Goal: Task Accomplishment & Management: Manage account settings

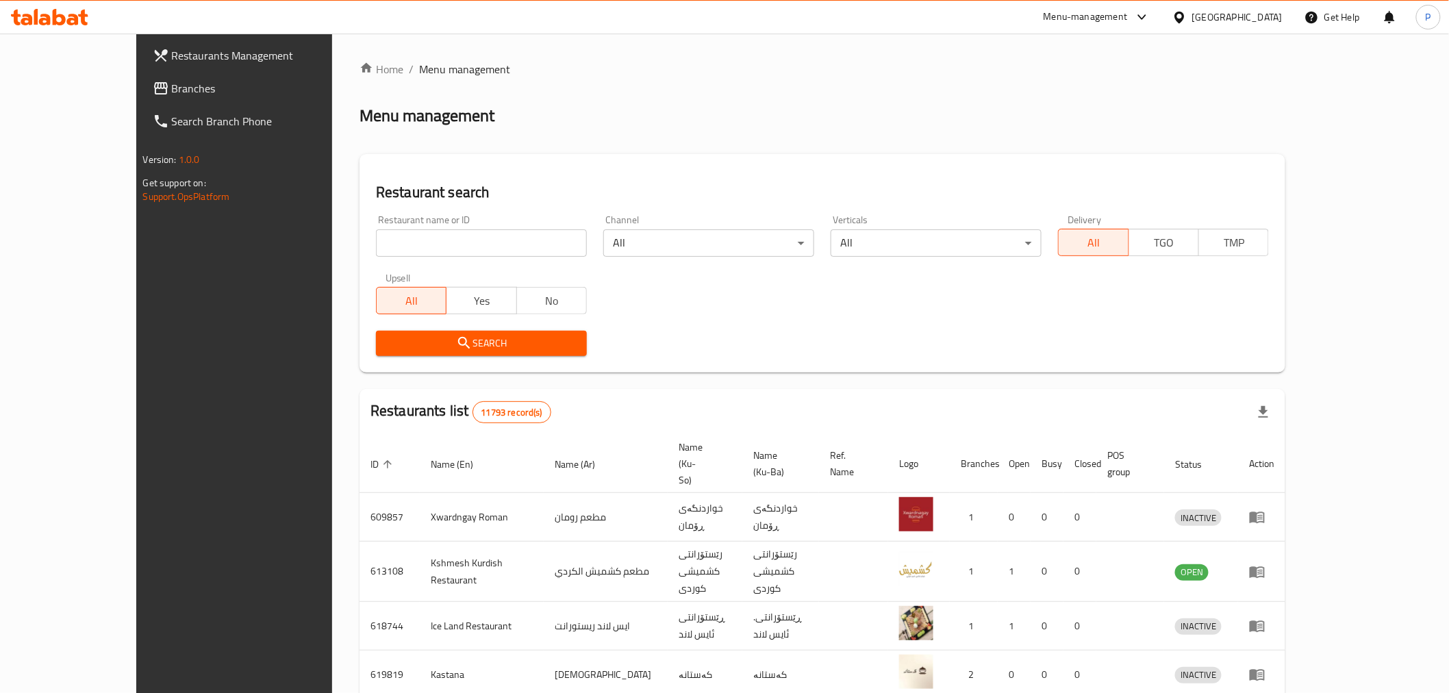
click at [75, 19] on icon at bounding box center [73, 20] width 12 height 12
click at [405, 263] on div "Restaurant name or ID Restaurant name or ID" at bounding box center [481, 236] width 227 height 58
click at [399, 244] on input "search" at bounding box center [481, 242] width 211 height 27
type input "crepo"
click button "Search" at bounding box center [481, 343] width 211 height 25
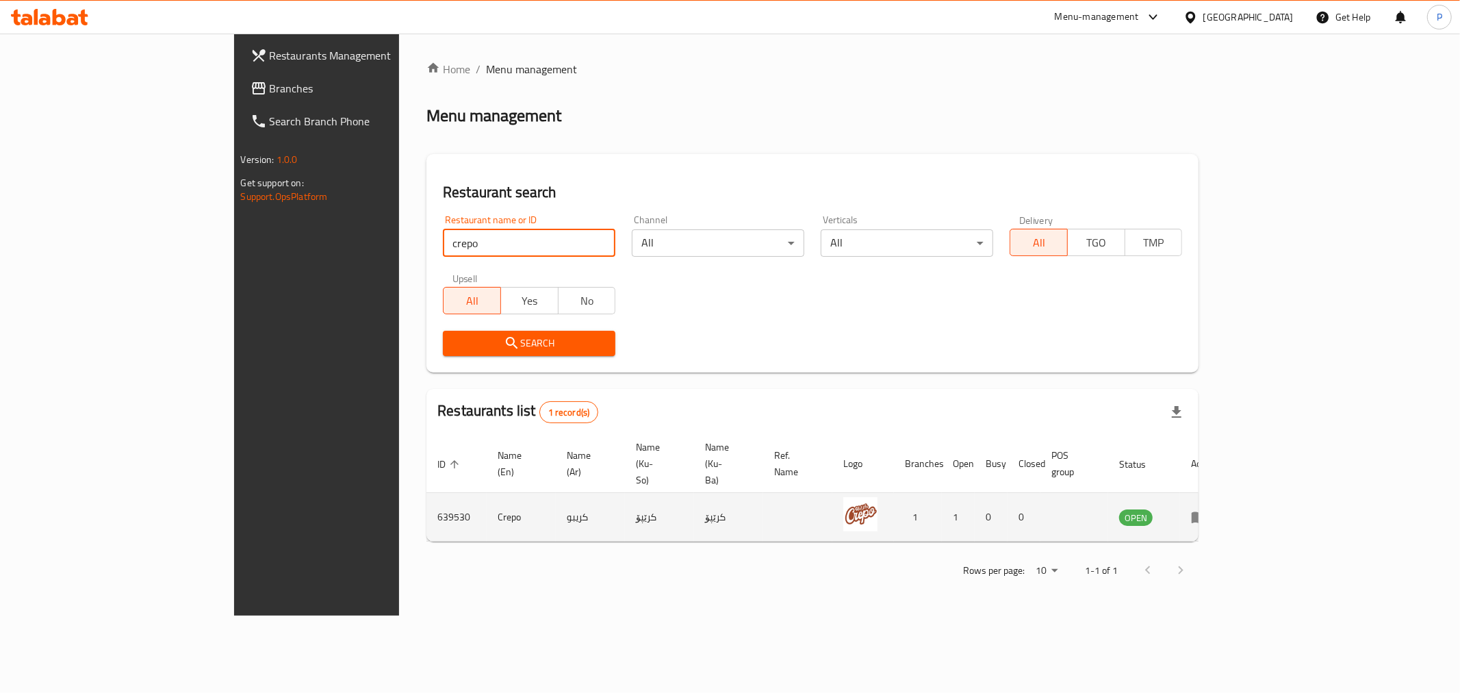
click at [1208, 509] on icon "enhanced table" at bounding box center [1199, 517] width 16 height 16
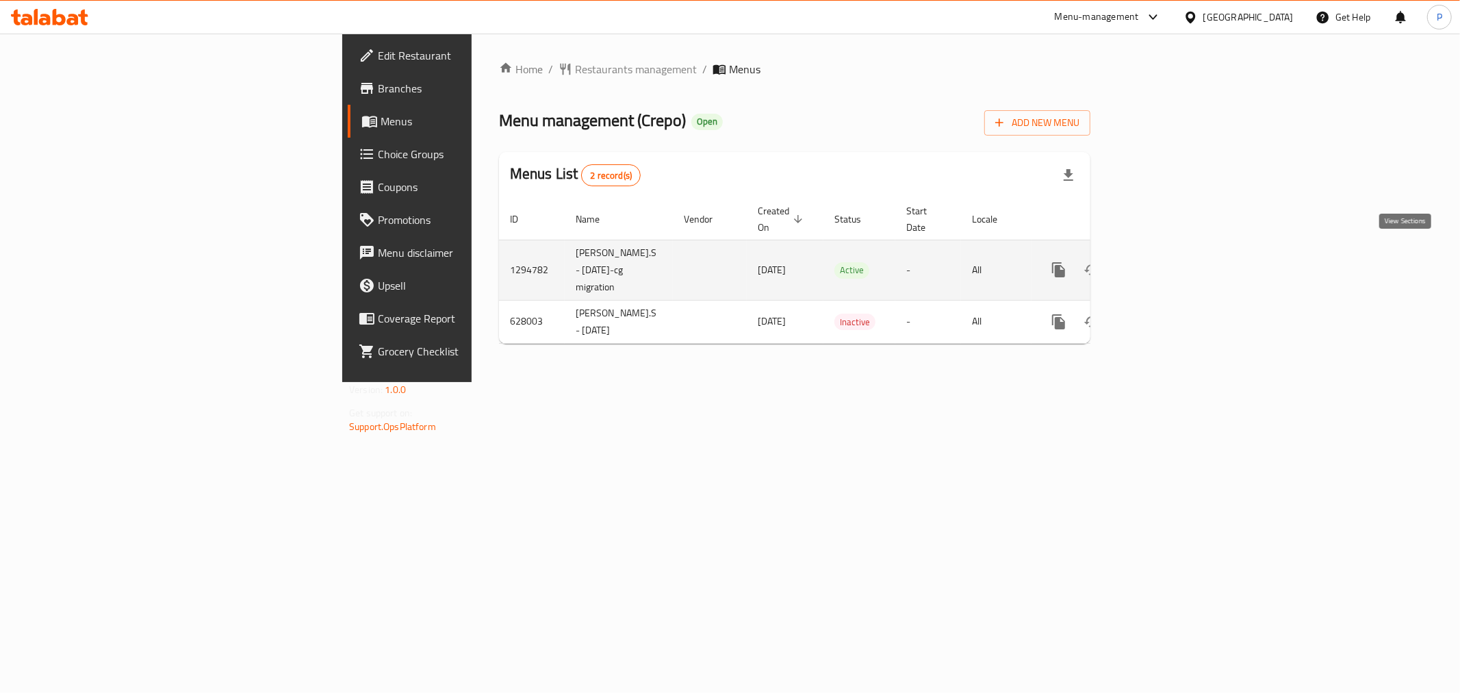
click at [1166, 262] on icon "enhanced table" at bounding box center [1158, 270] width 16 height 16
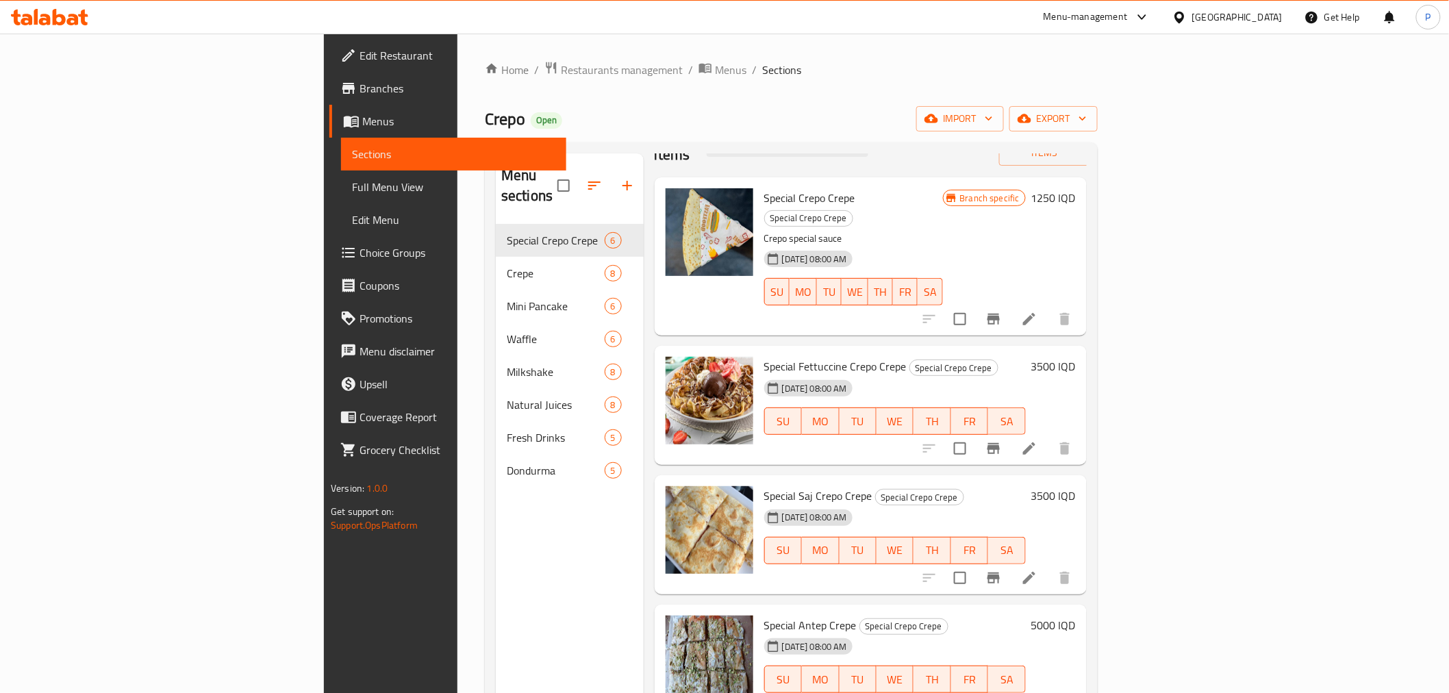
scroll to position [76, 0]
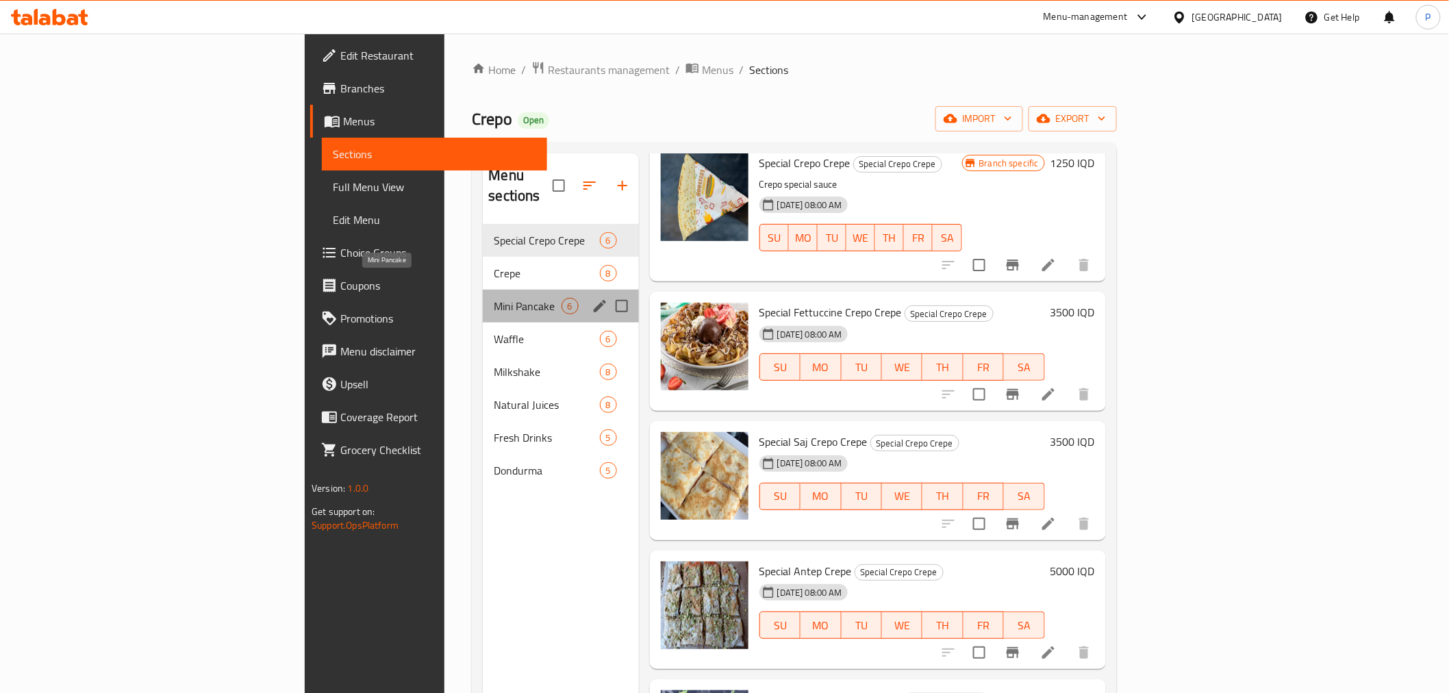
click at [494, 298] on span "Mini Pancake" at bounding box center [527, 306] width 67 height 16
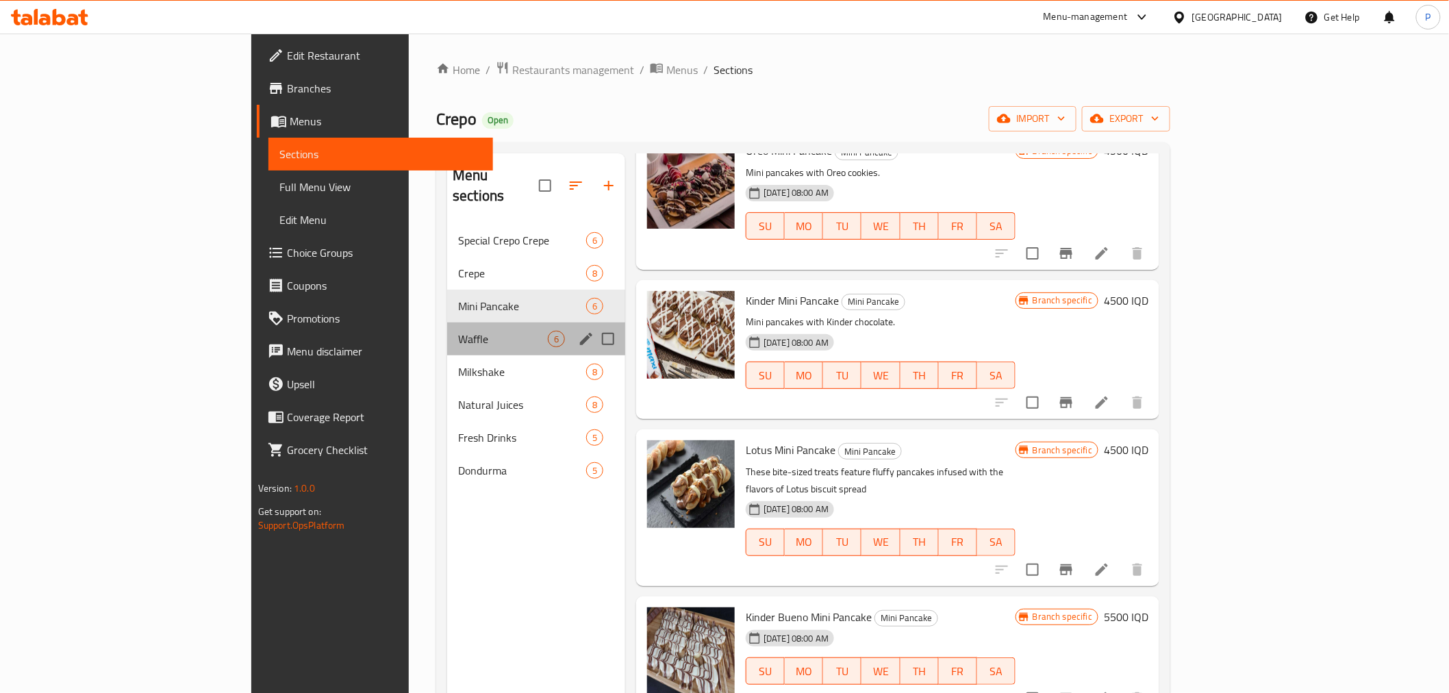
click at [447, 327] on div "Waffle 6" at bounding box center [536, 338] width 178 height 33
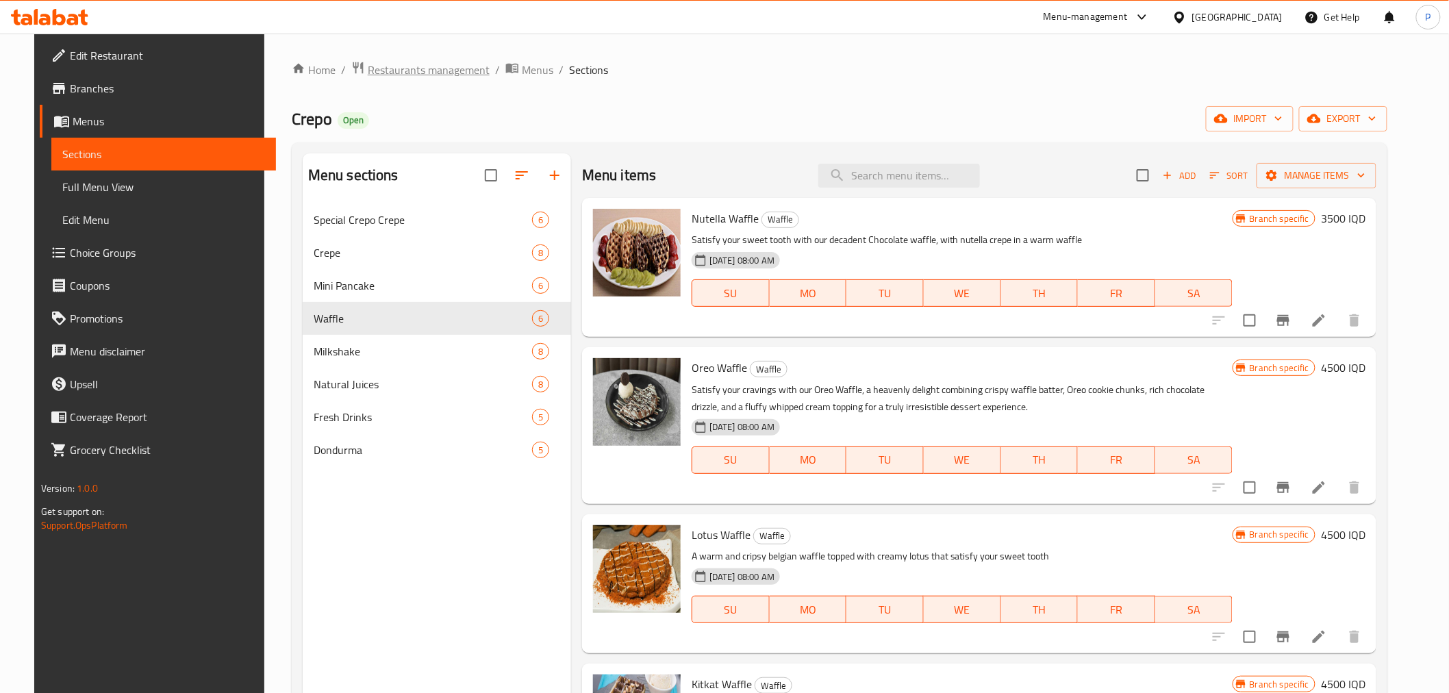
click at [405, 71] on span "Restaurants management" at bounding box center [429, 70] width 122 height 16
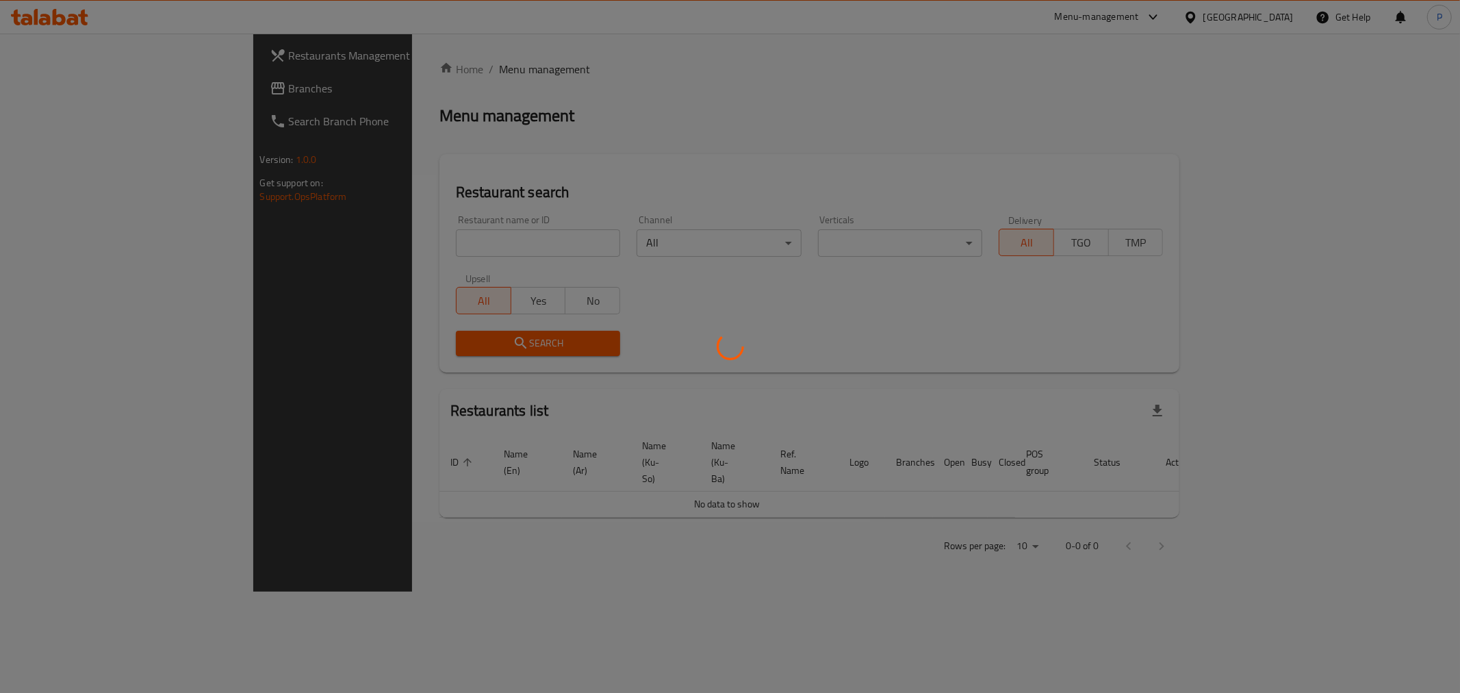
click at [428, 238] on div at bounding box center [730, 346] width 1460 height 693
click at [350, 240] on div at bounding box center [730, 346] width 1460 height 693
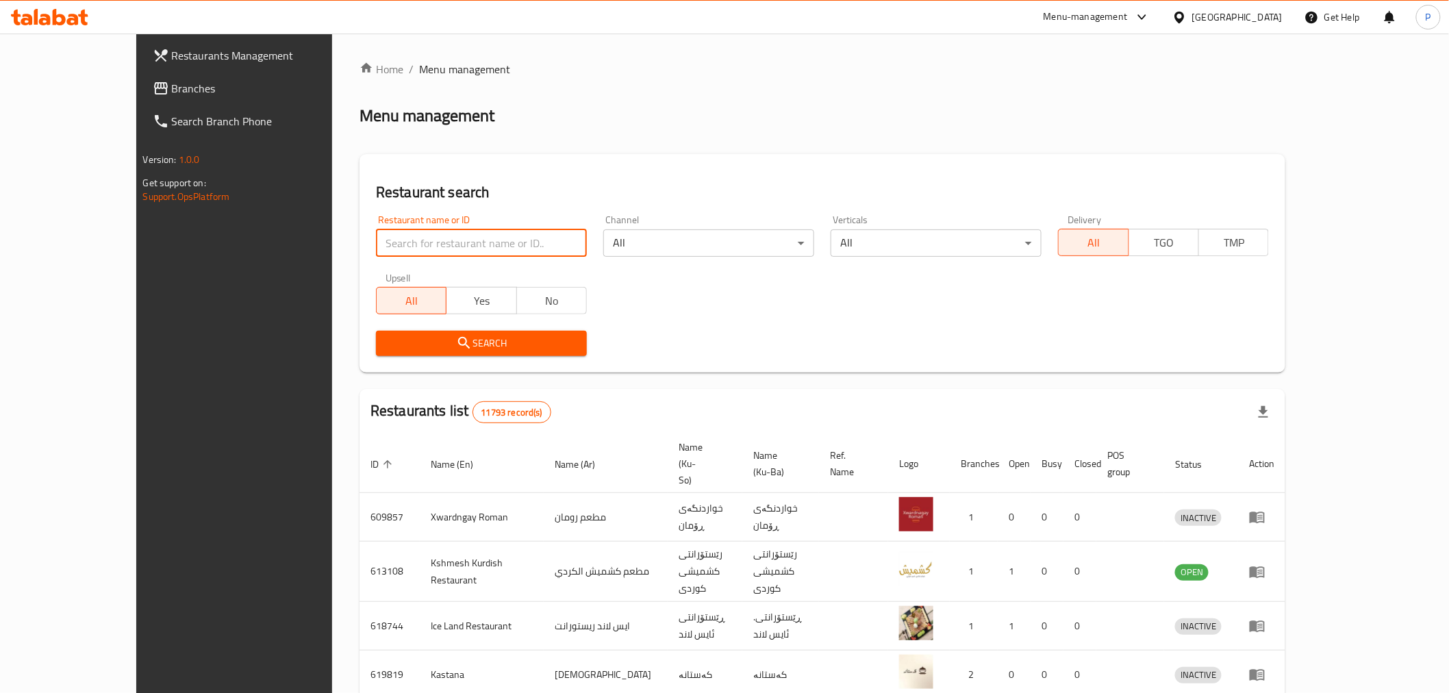
click at [376, 244] on input "search" at bounding box center [481, 242] width 211 height 27
type input "haval masi"
click button "Search" at bounding box center [481, 343] width 211 height 25
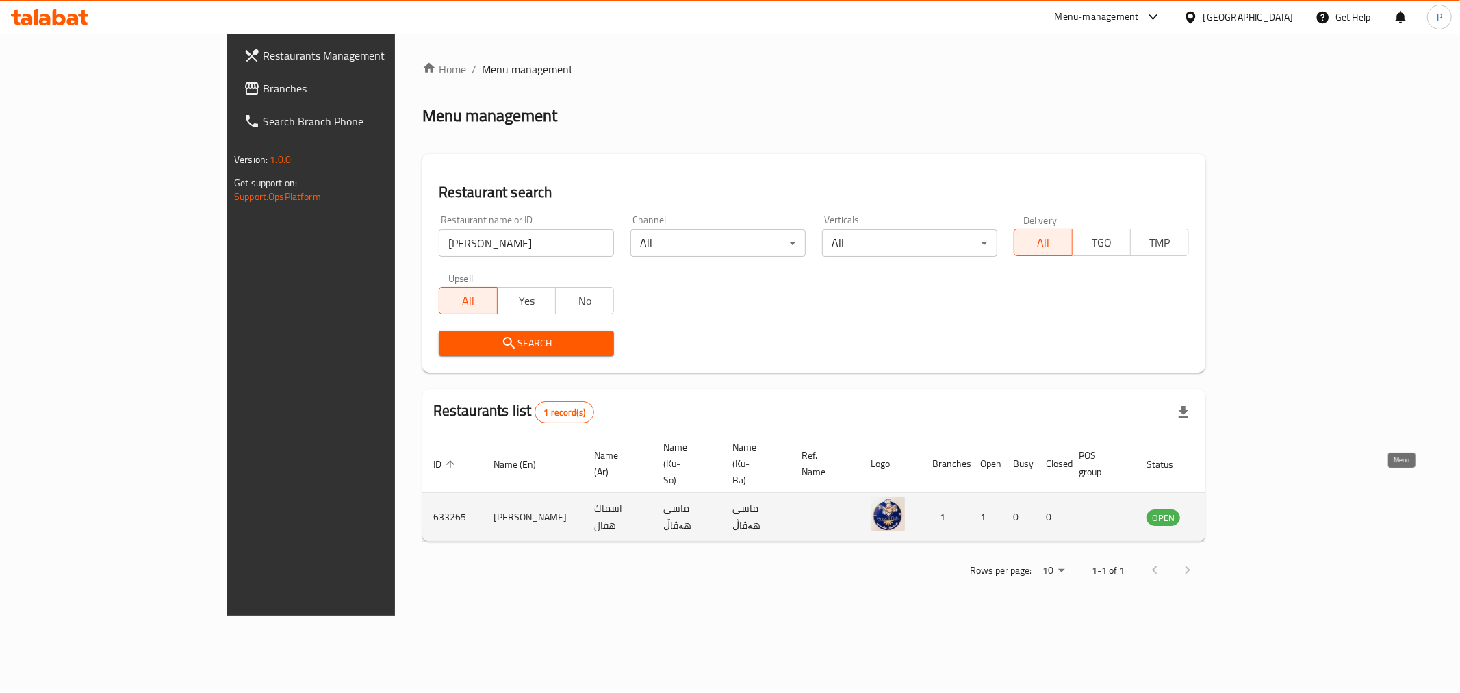
click at [1235, 512] on icon "enhanced table" at bounding box center [1226, 518] width 15 height 12
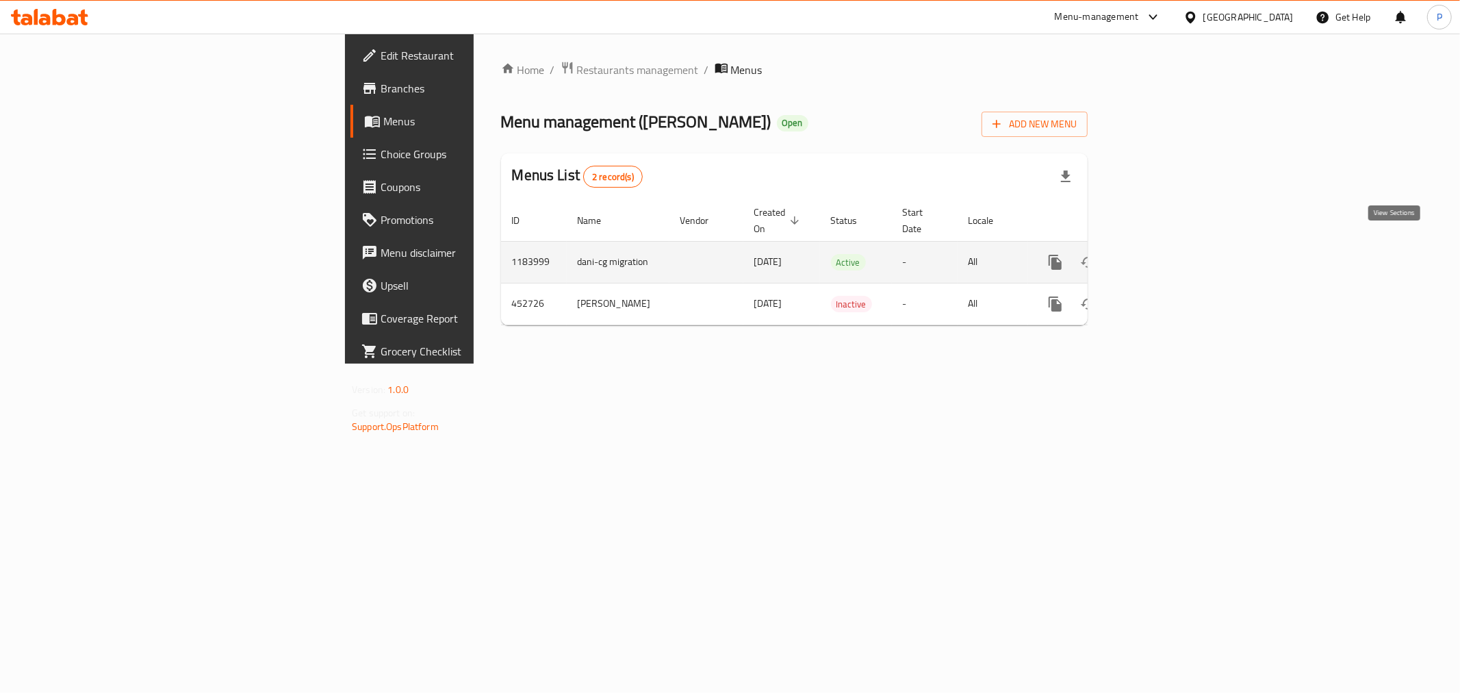
click at [1163, 254] on icon "enhanced table" at bounding box center [1154, 262] width 16 height 16
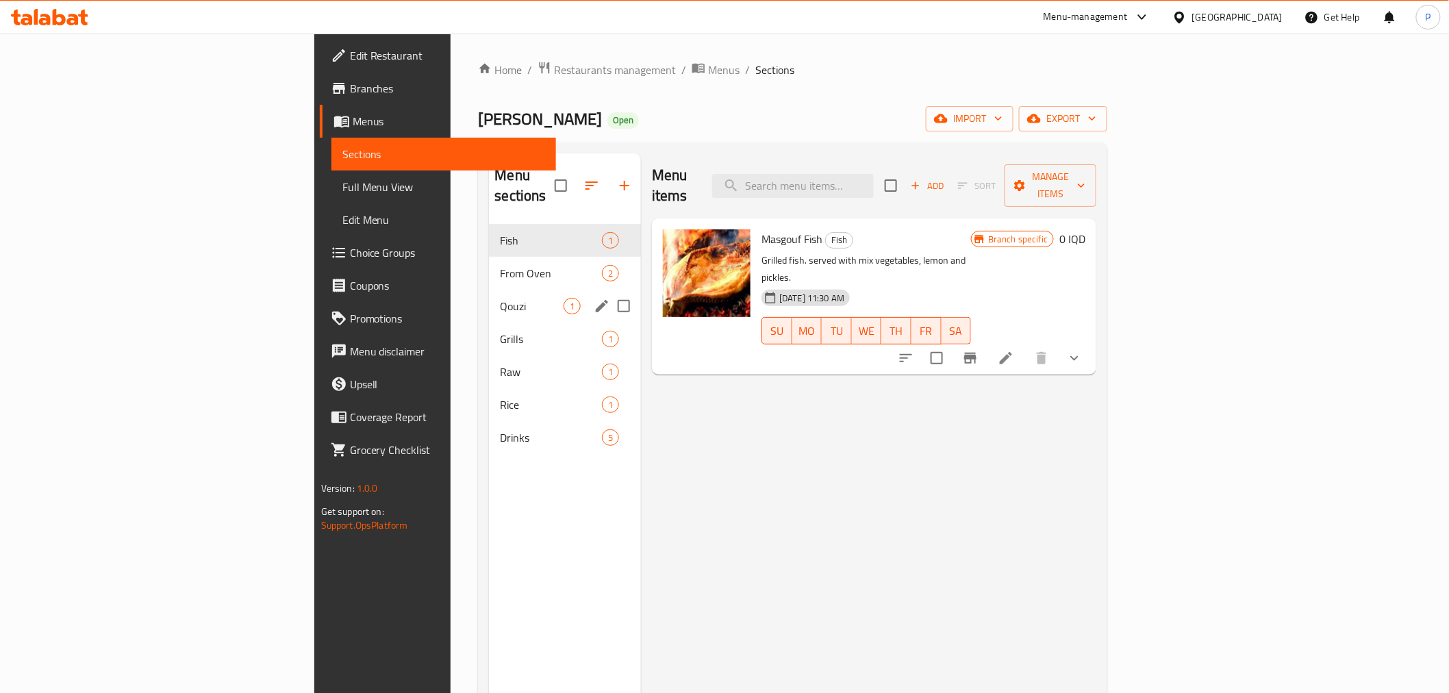
click at [489, 290] on div "Qouzi 1" at bounding box center [565, 306] width 152 height 33
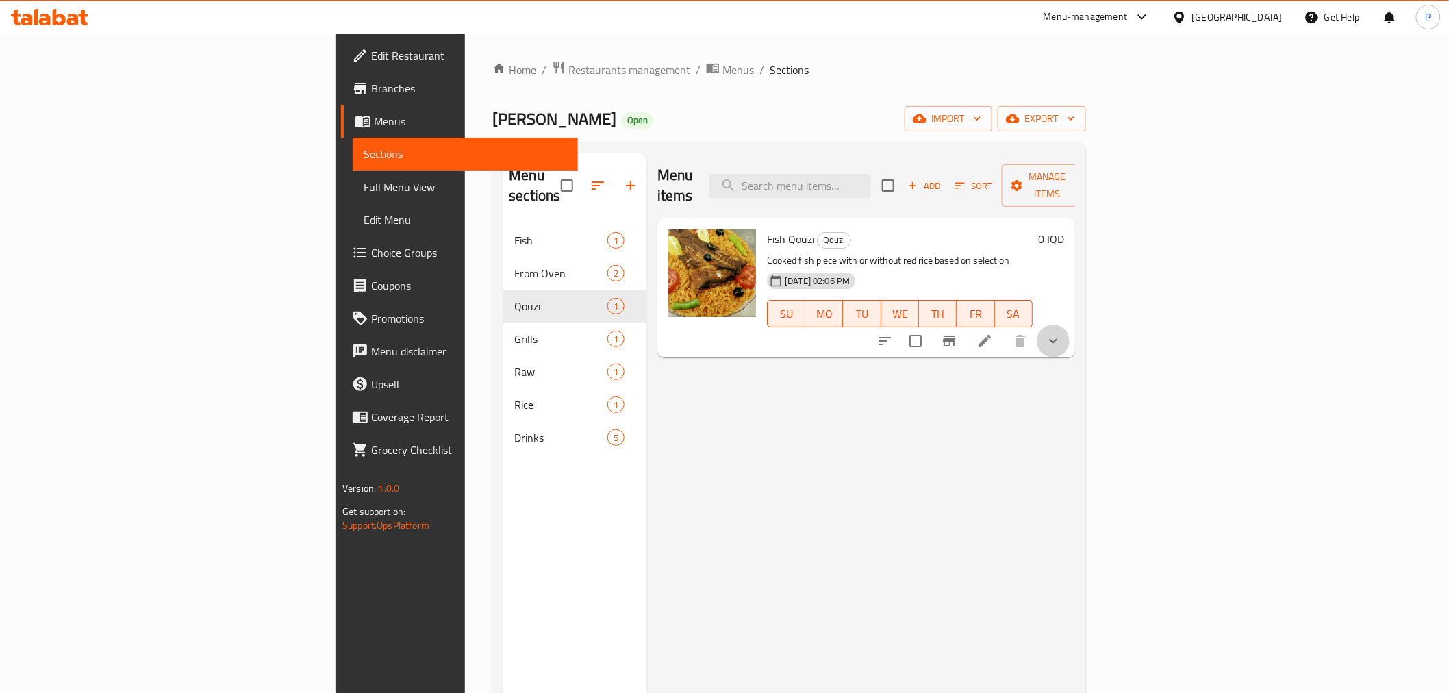
click at [1070, 325] on button "show more" at bounding box center [1053, 341] width 33 height 33
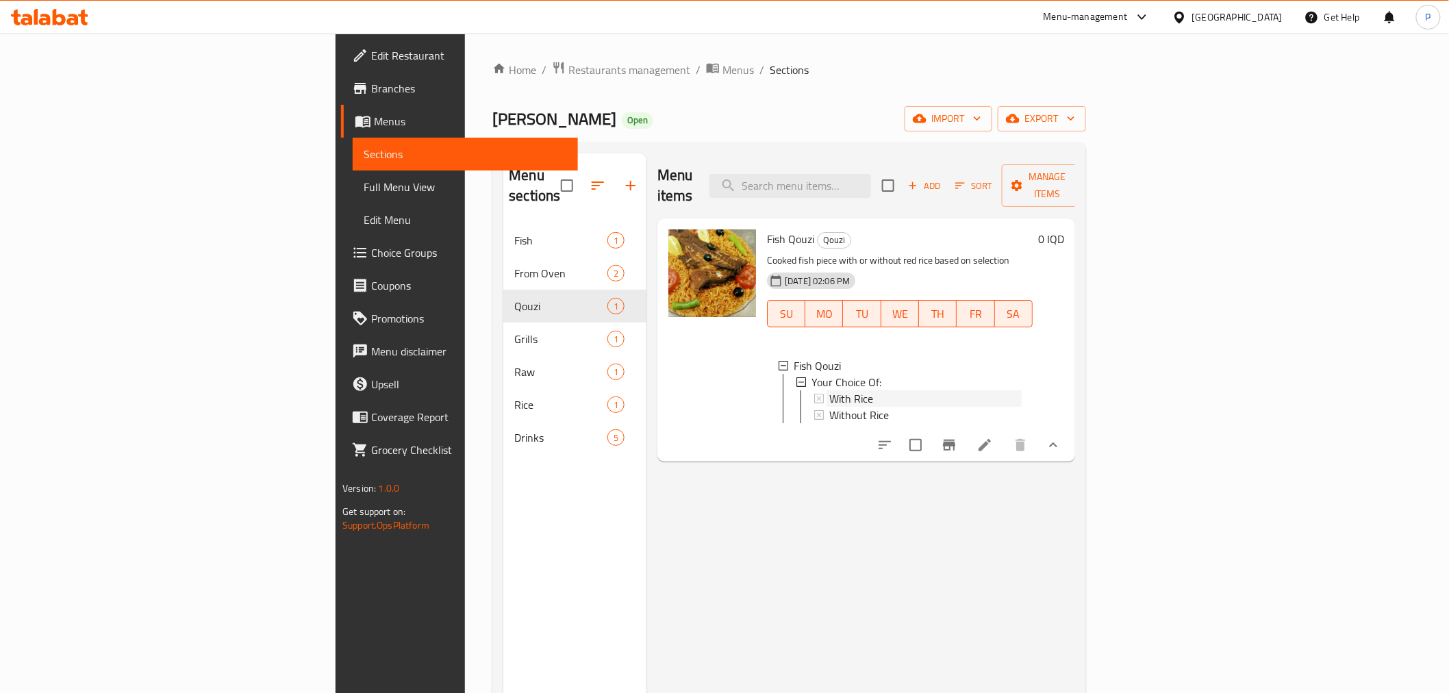
click at [871, 390] on div "With Rice" at bounding box center [925, 398] width 192 height 16
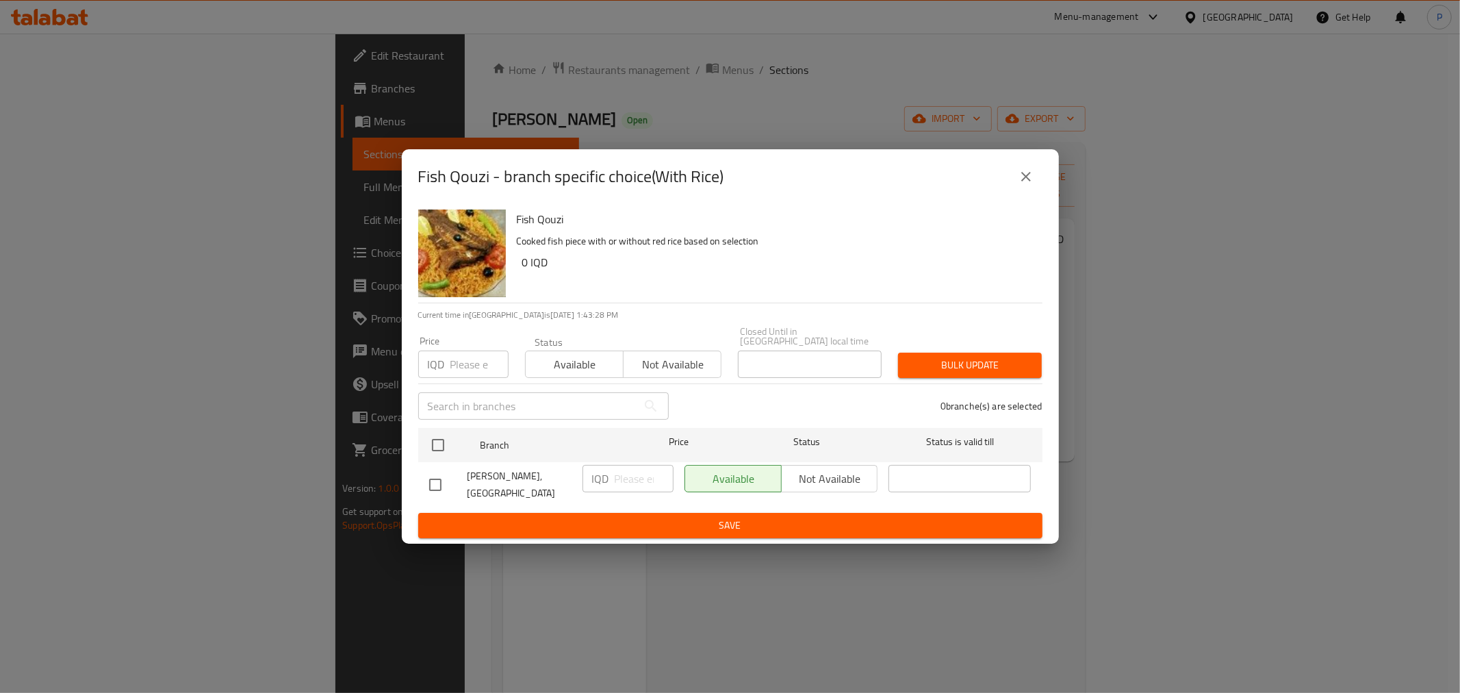
click at [1019, 185] on icon "close" at bounding box center [1026, 176] width 16 height 16
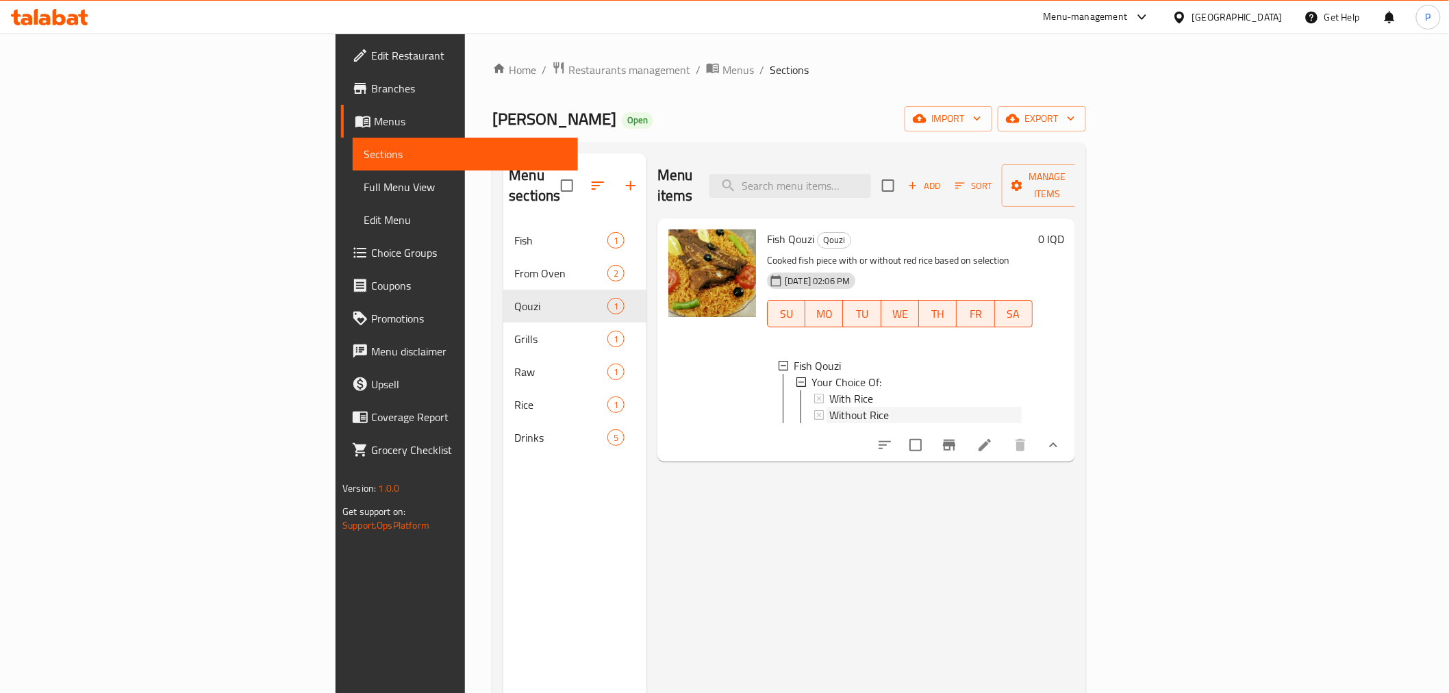
click at [829, 407] on span "Without Rice" at bounding box center [859, 415] width 60 height 16
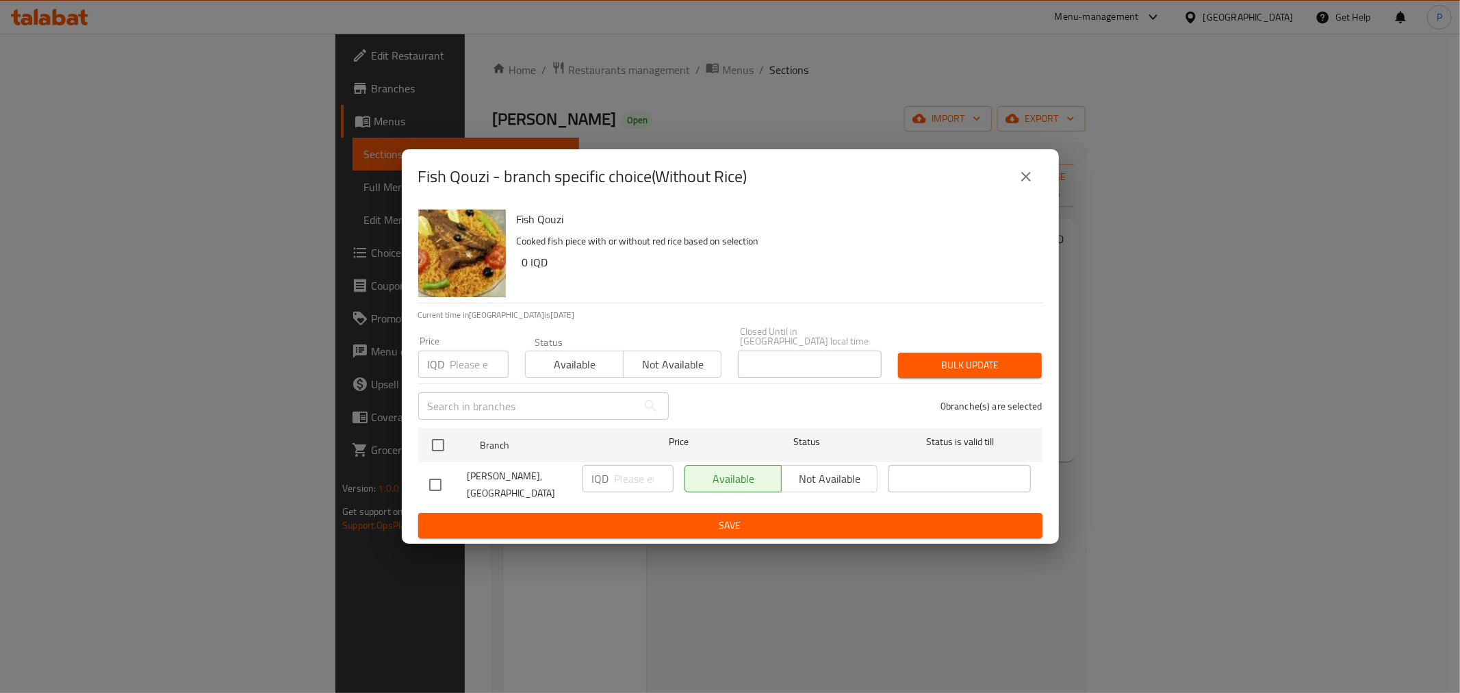
click at [433, 478] on input "checkbox" at bounding box center [435, 484] width 29 height 29
checkbox input "true"
click at [628, 477] on input "number" at bounding box center [644, 478] width 59 height 27
type input "8000"
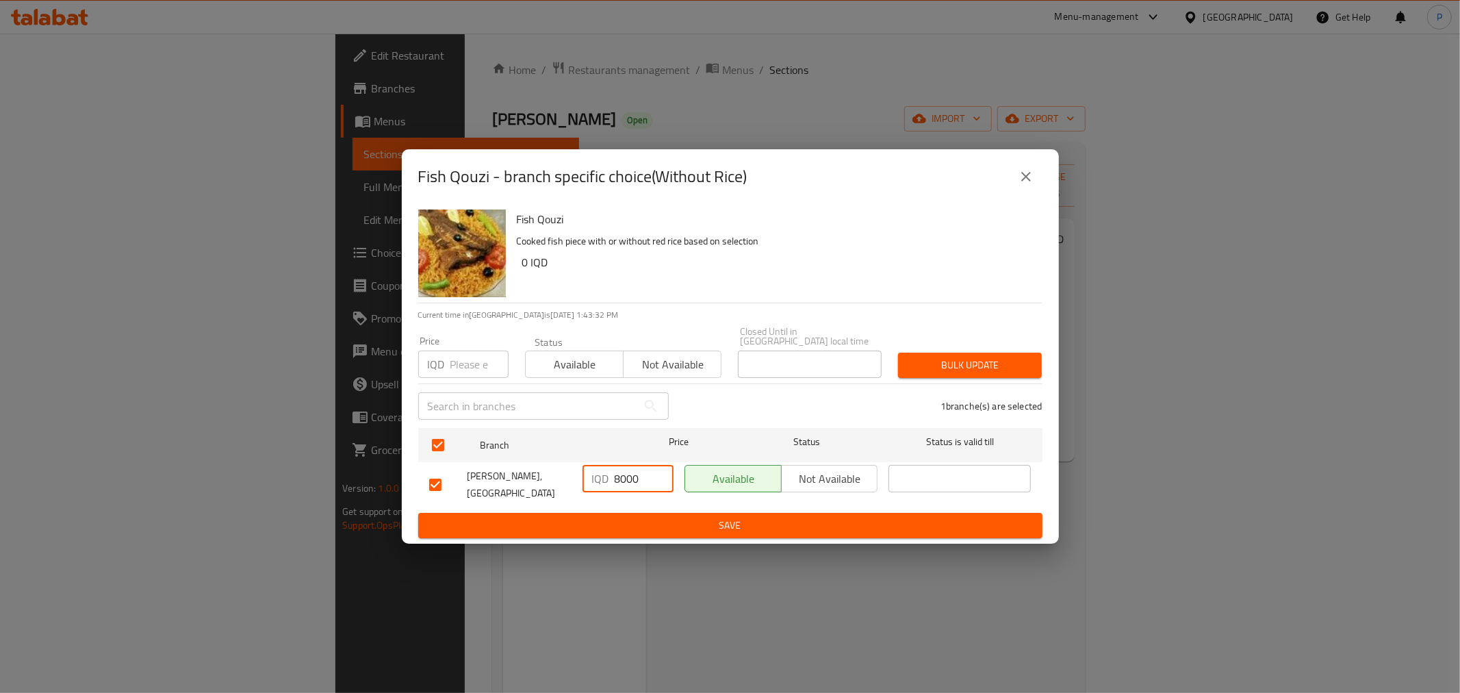
click at [699, 517] on span "Save" at bounding box center [730, 525] width 603 height 17
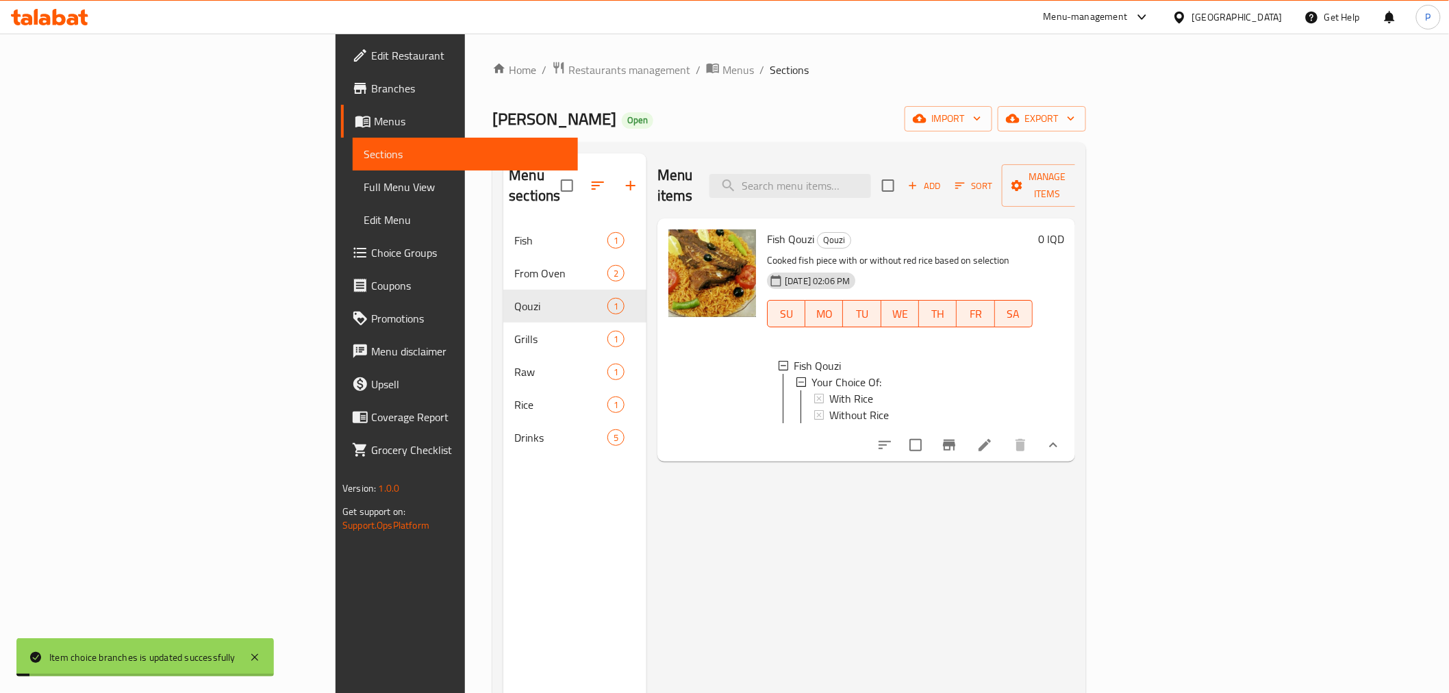
click at [993, 440] on icon at bounding box center [984, 445] width 16 height 16
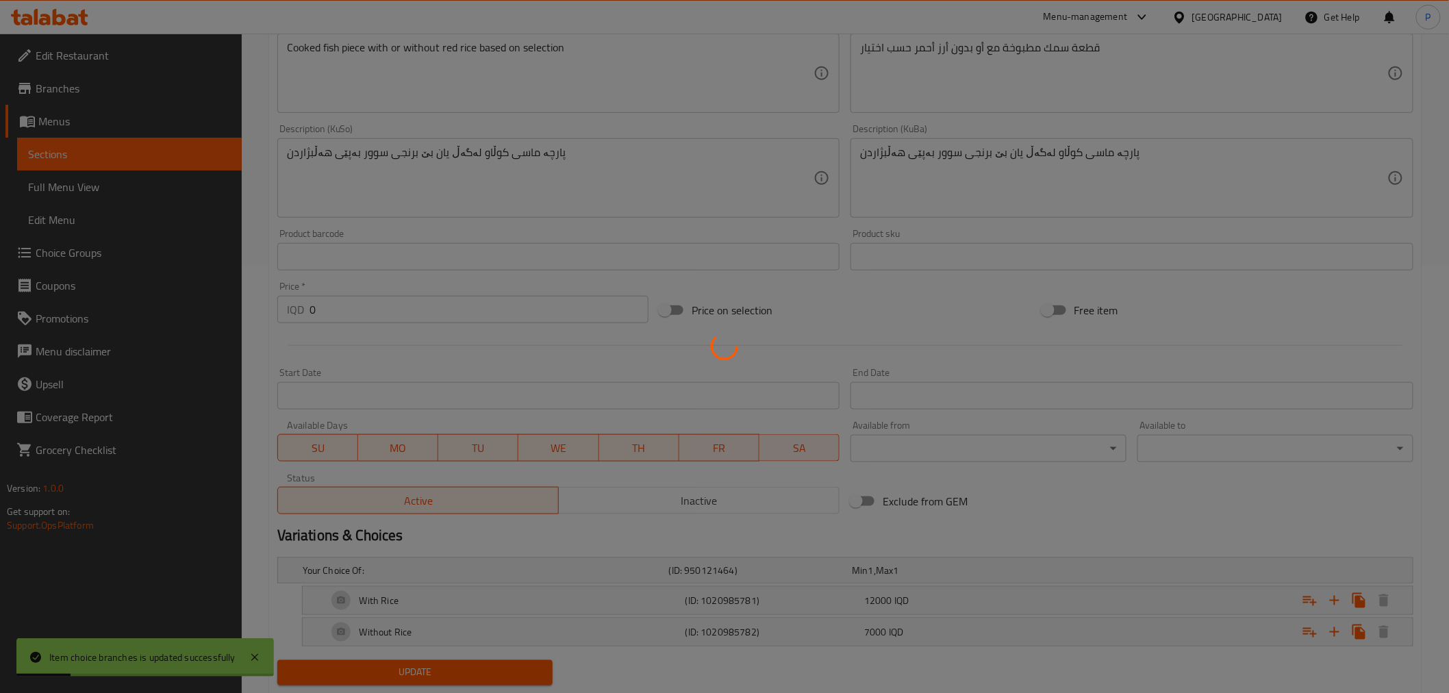
scroll to position [466, 0]
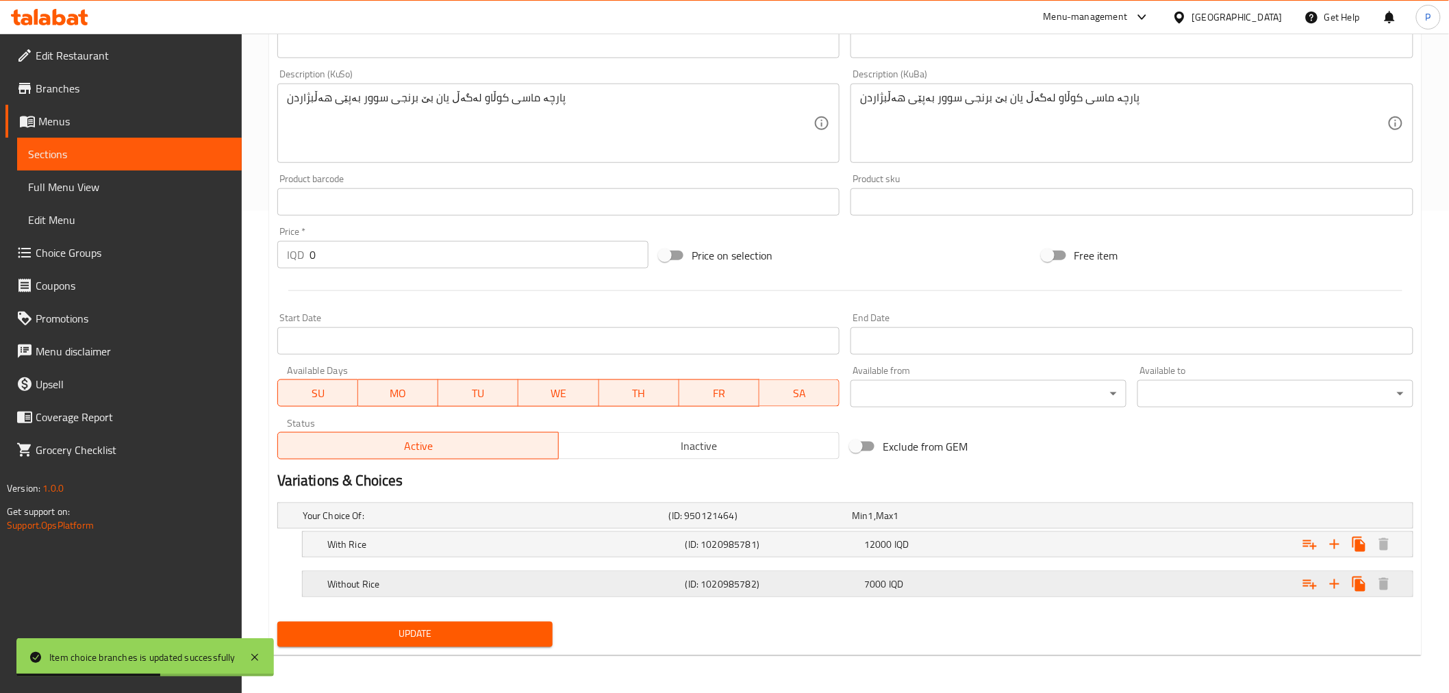
click at [818, 594] on div "Without Rice (ID: 1020985782) 7000 IQD" at bounding box center [862, 584] width 1074 height 30
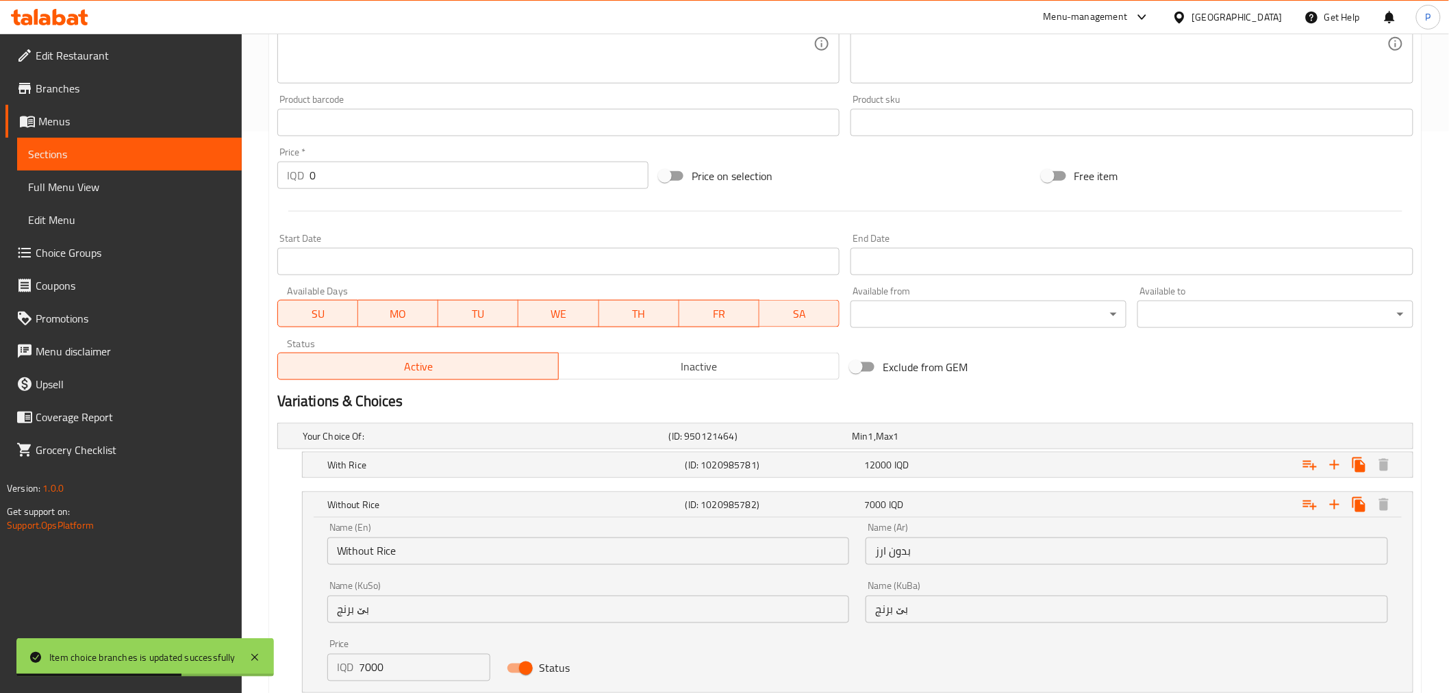
scroll to position [634, 0]
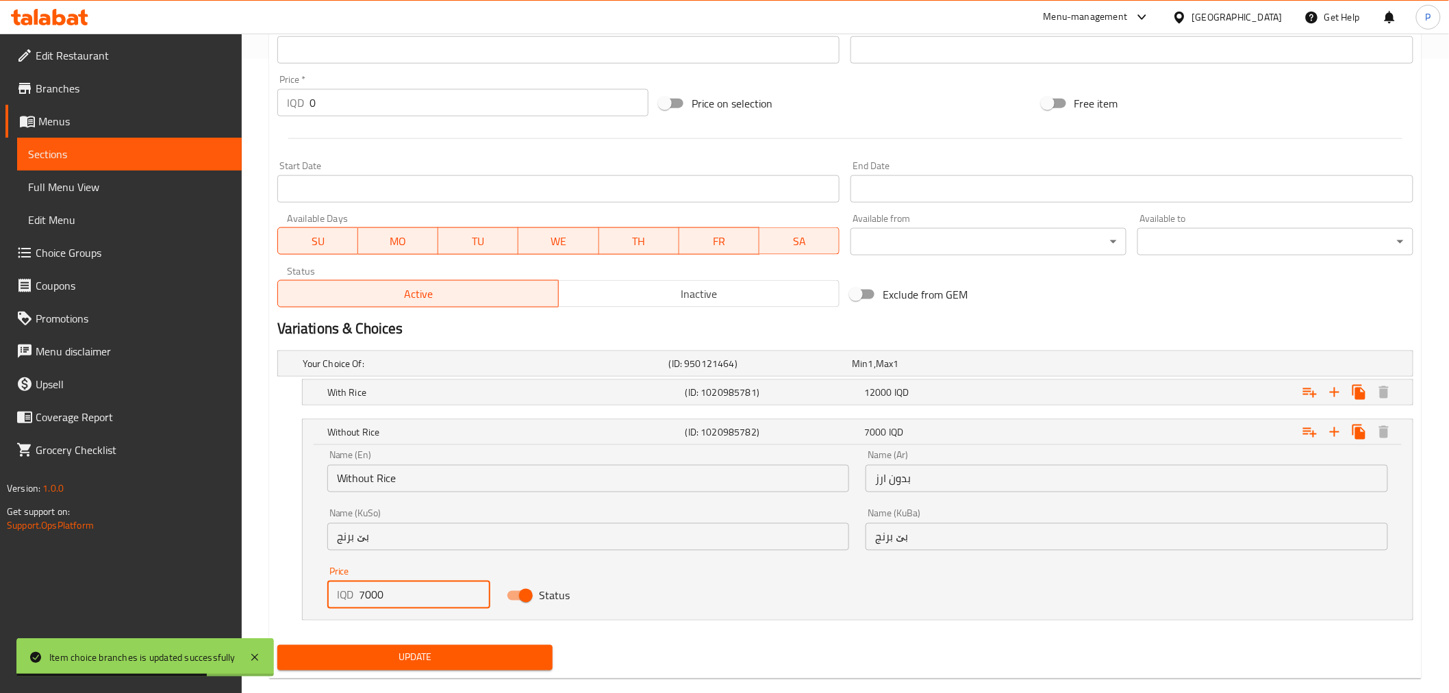
drag, startPoint x: 363, startPoint y: 597, endPoint x: 354, endPoint y: 596, distance: 8.9
click at [354, 596] on div "IQD 7000 Price" at bounding box center [408, 594] width 163 height 27
type input "8000"
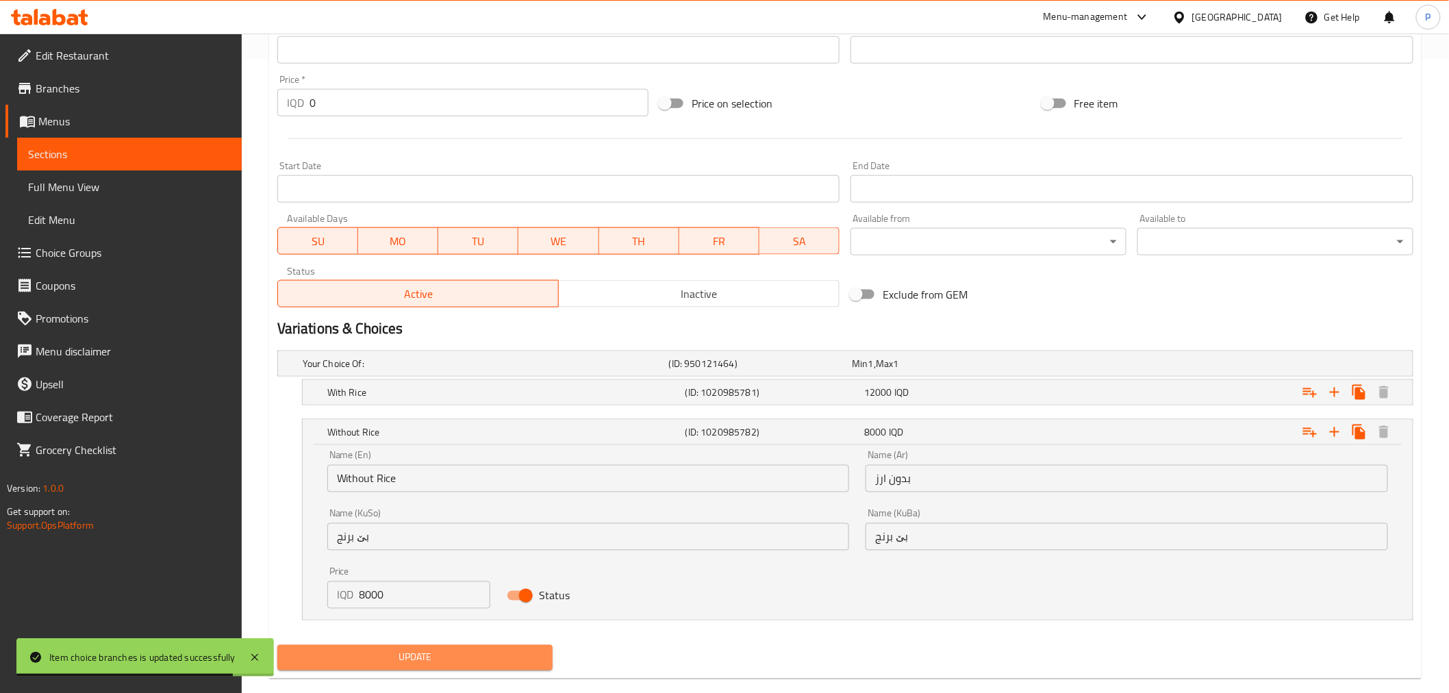
click at [418, 657] on span "Update" at bounding box center [415, 657] width 254 height 17
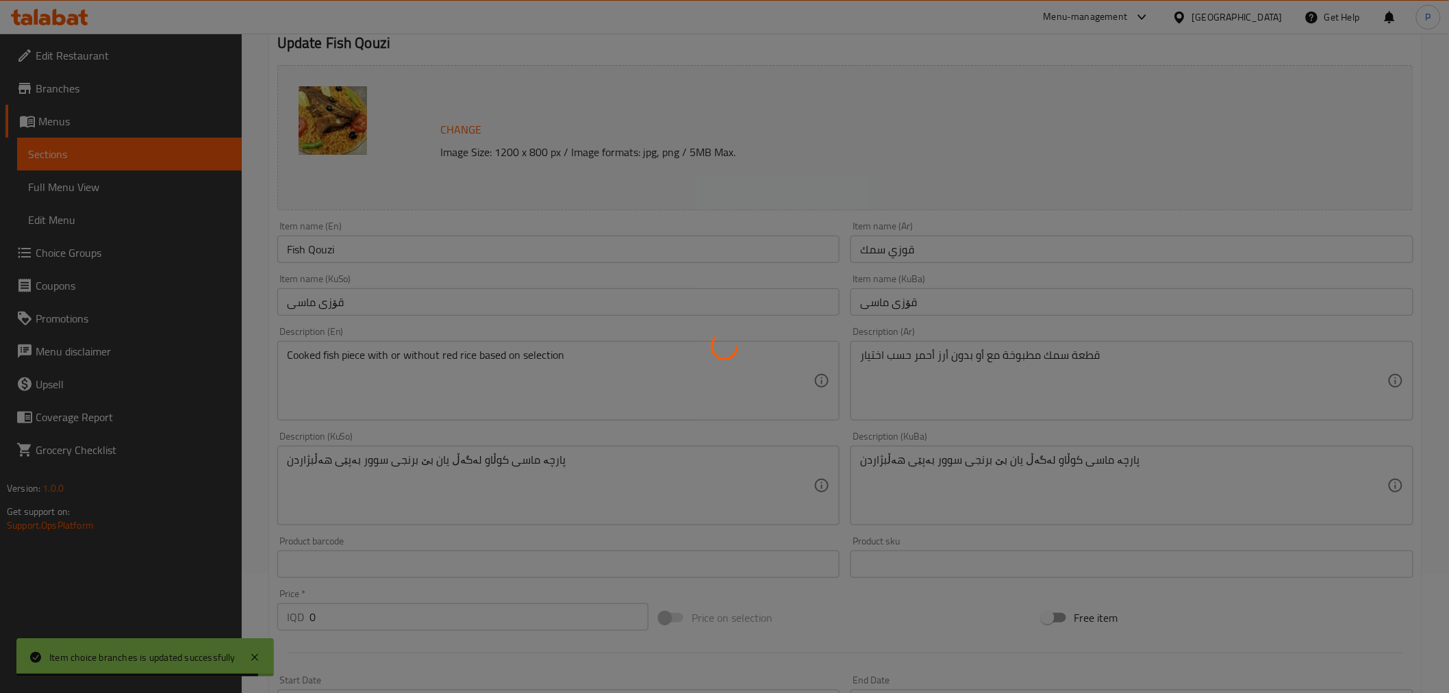
scroll to position [0, 0]
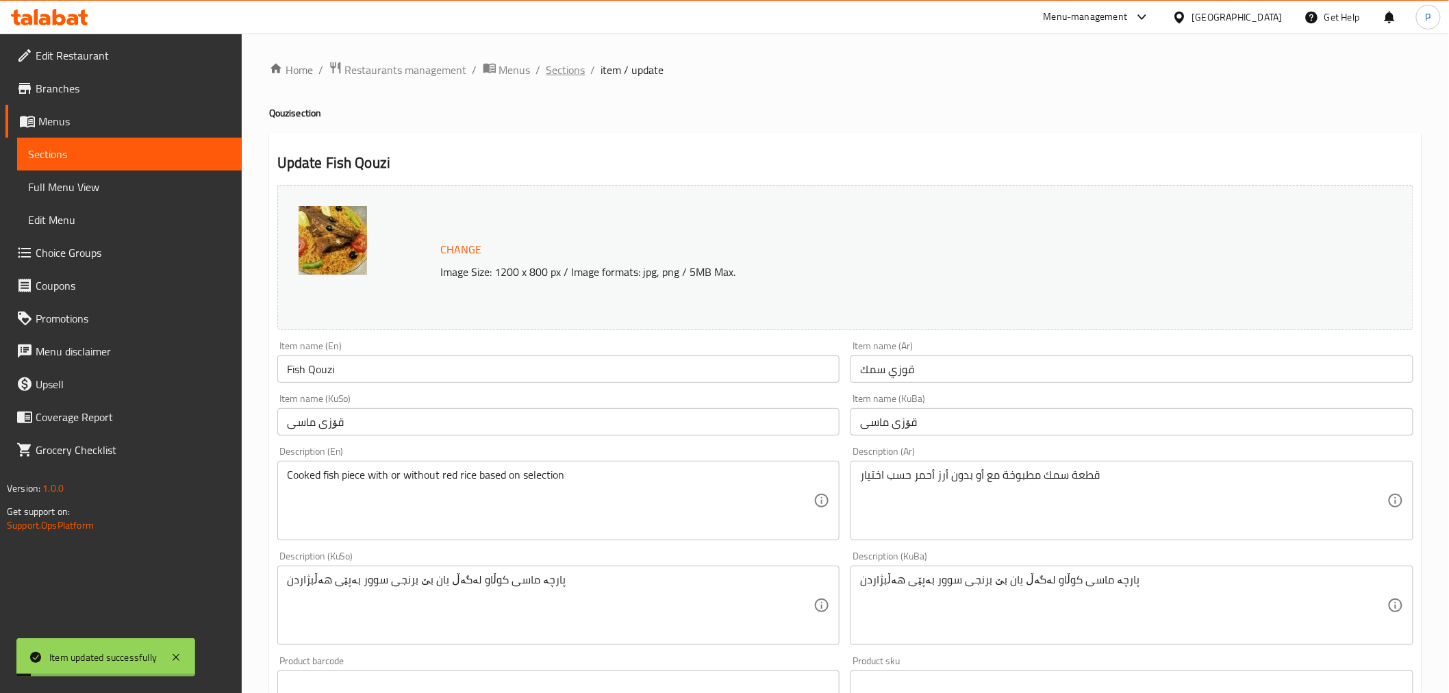
click at [577, 73] on span "Sections" at bounding box center [565, 70] width 39 height 16
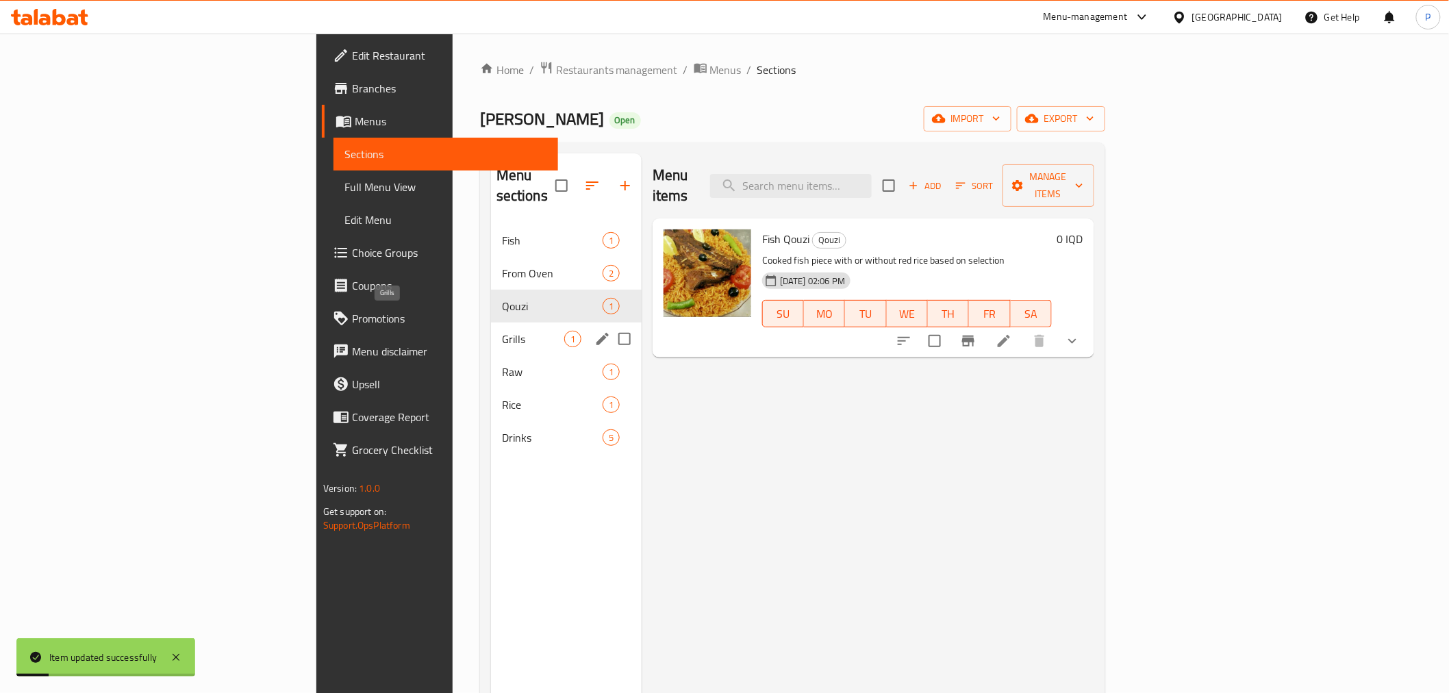
click at [502, 331] on span "Grills" at bounding box center [533, 339] width 62 height 16
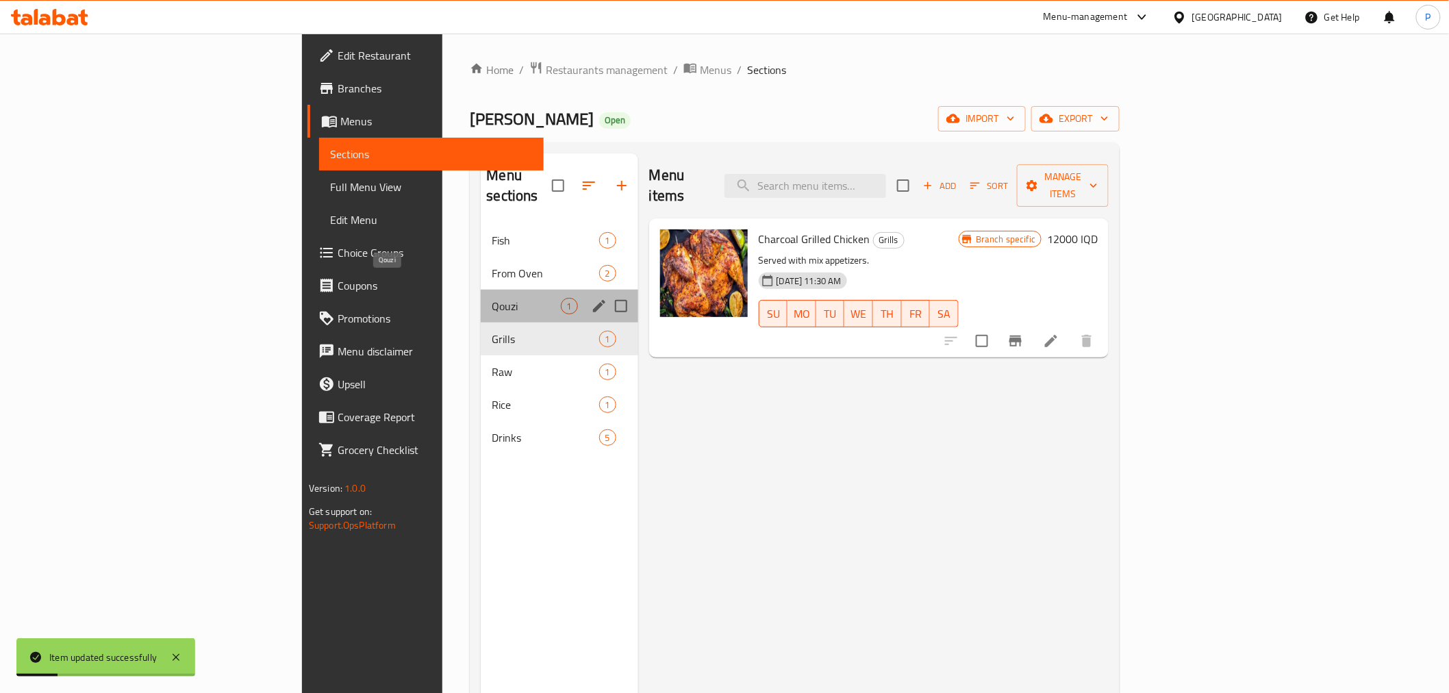
click at [492, 298] on span "Qouzi" at bounding box center [526, 306] width 68 height 16
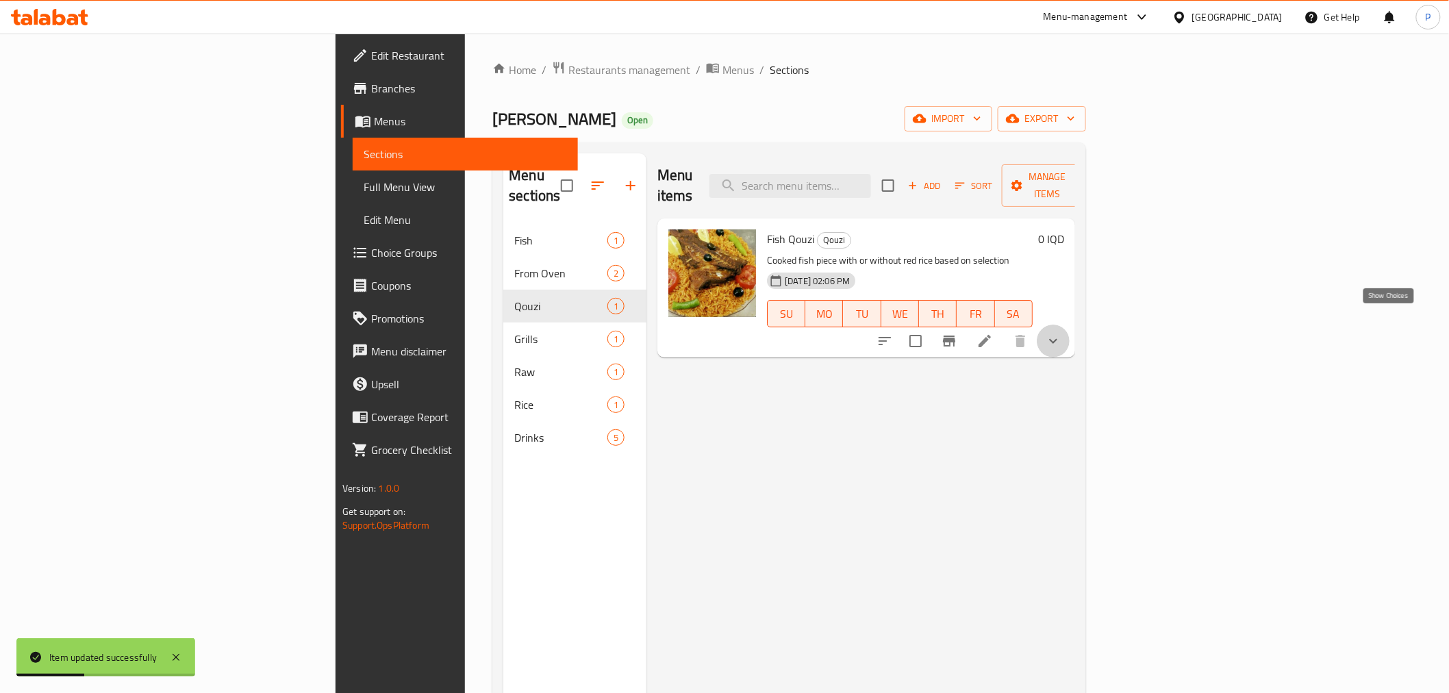
click at [1061, 333] on icon "show more" at bounding box center [1053, 341] width 16 height 16
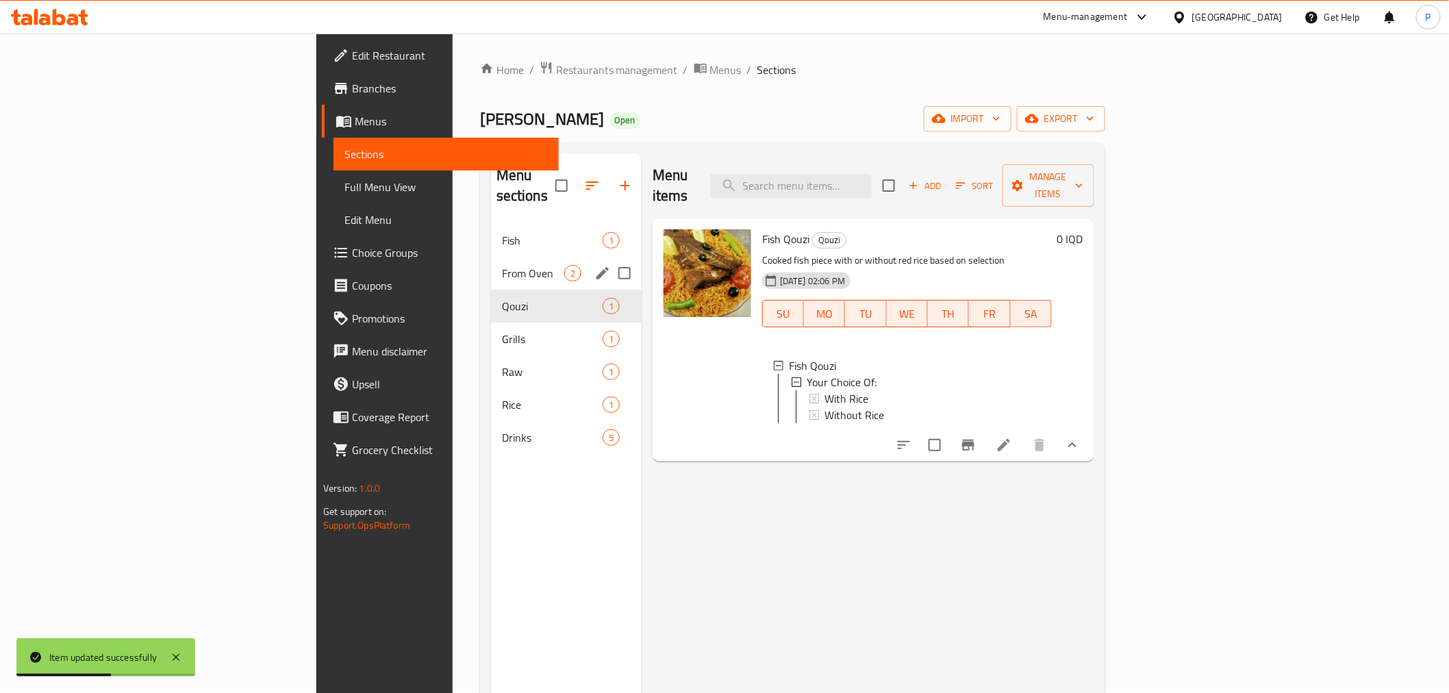
click at [491, 265] on div "From Oven 2" at bounding box center [566, 273] width 151 height 33
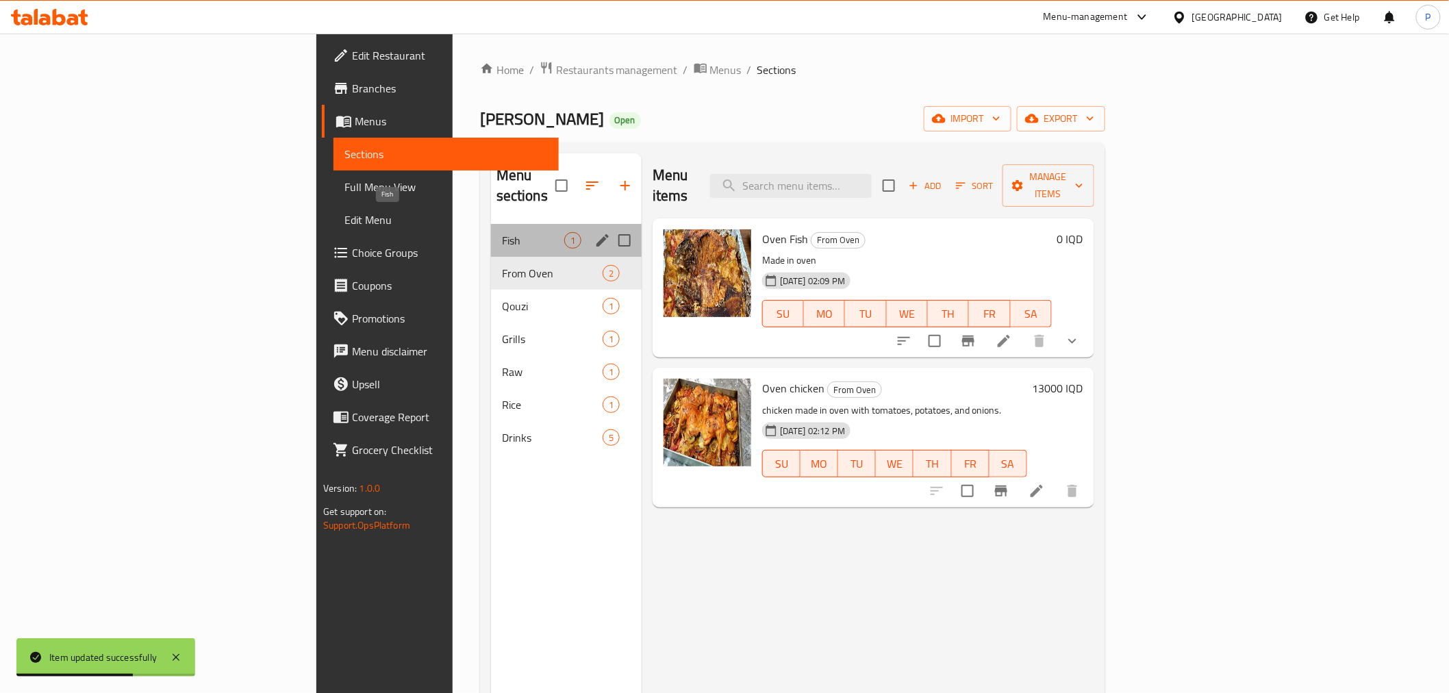
click at [502, 232] on span "Fish" at bounding box center [533, 240] width 62 height 16
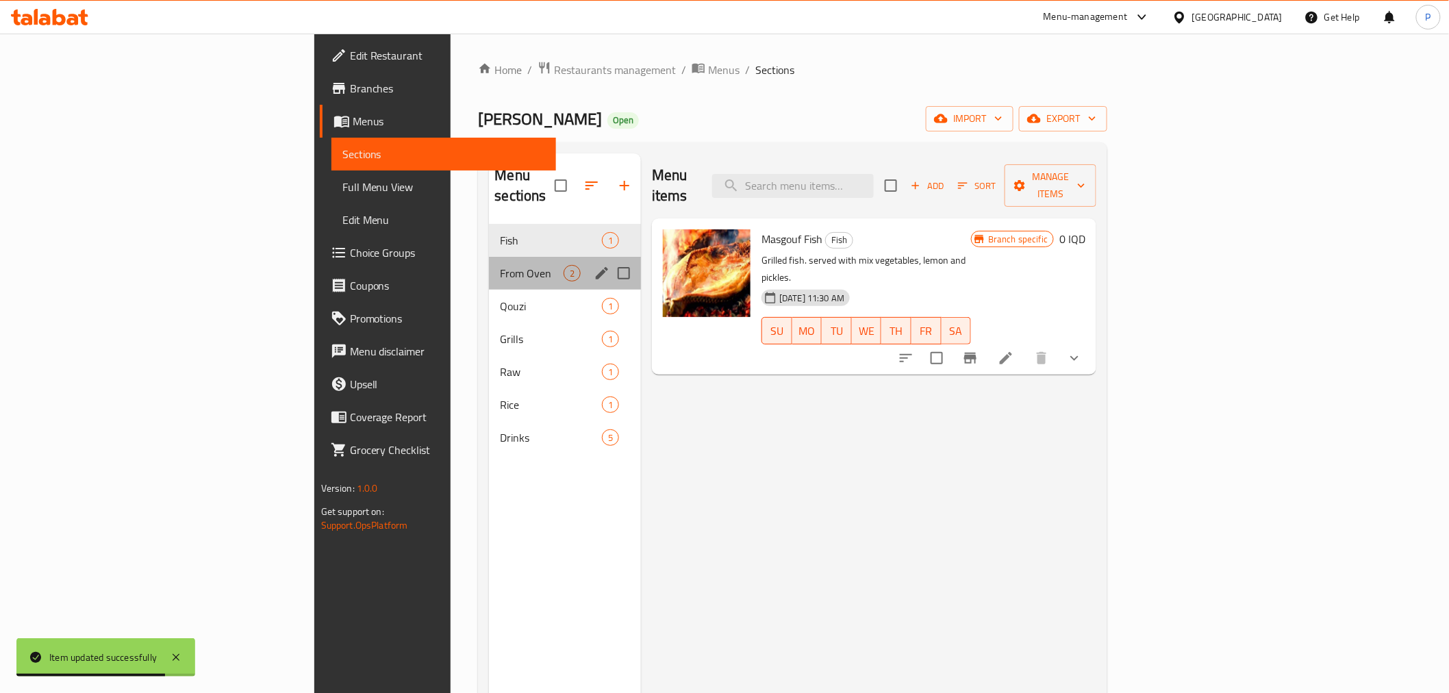
click at [489, 264] on div "From Oven 2" at bounding box center [565, 273] width 152 height 33
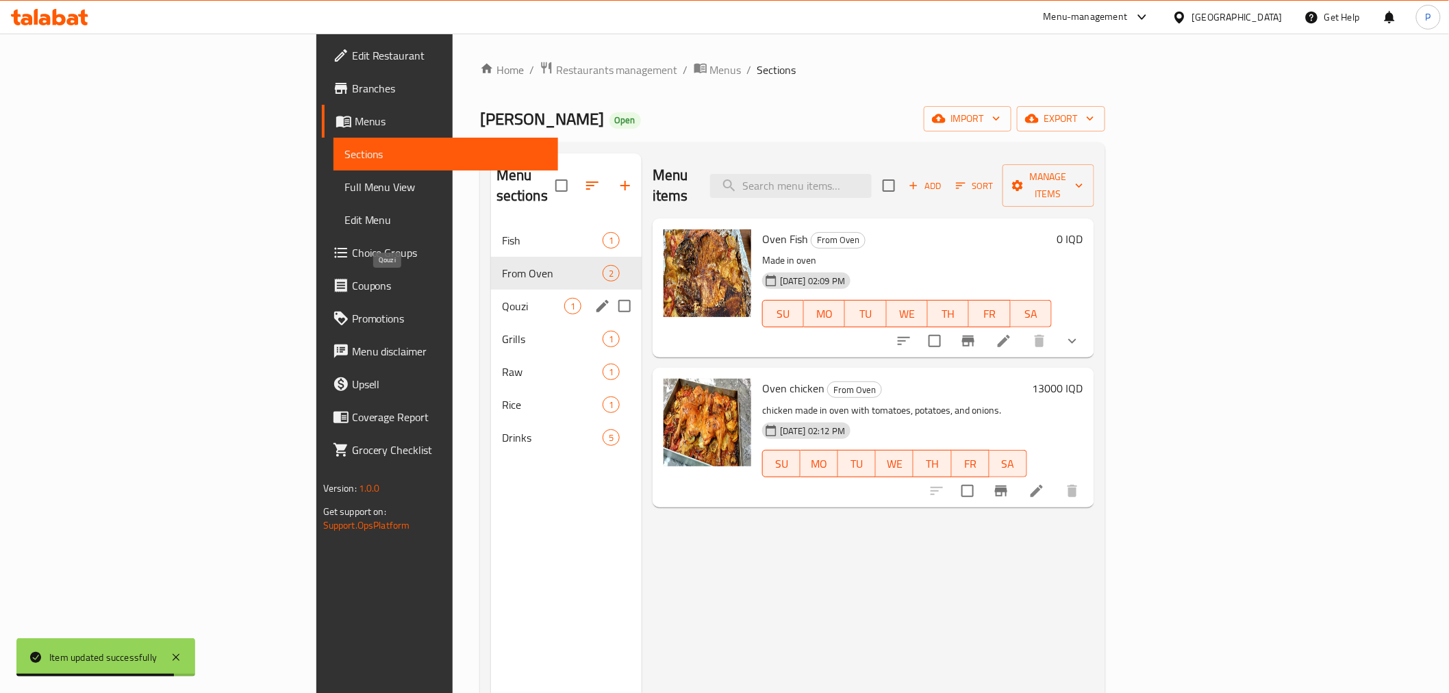
click at [502, 298] on span "Qouzi" at bounding box center [533, 306] width 62 height 16
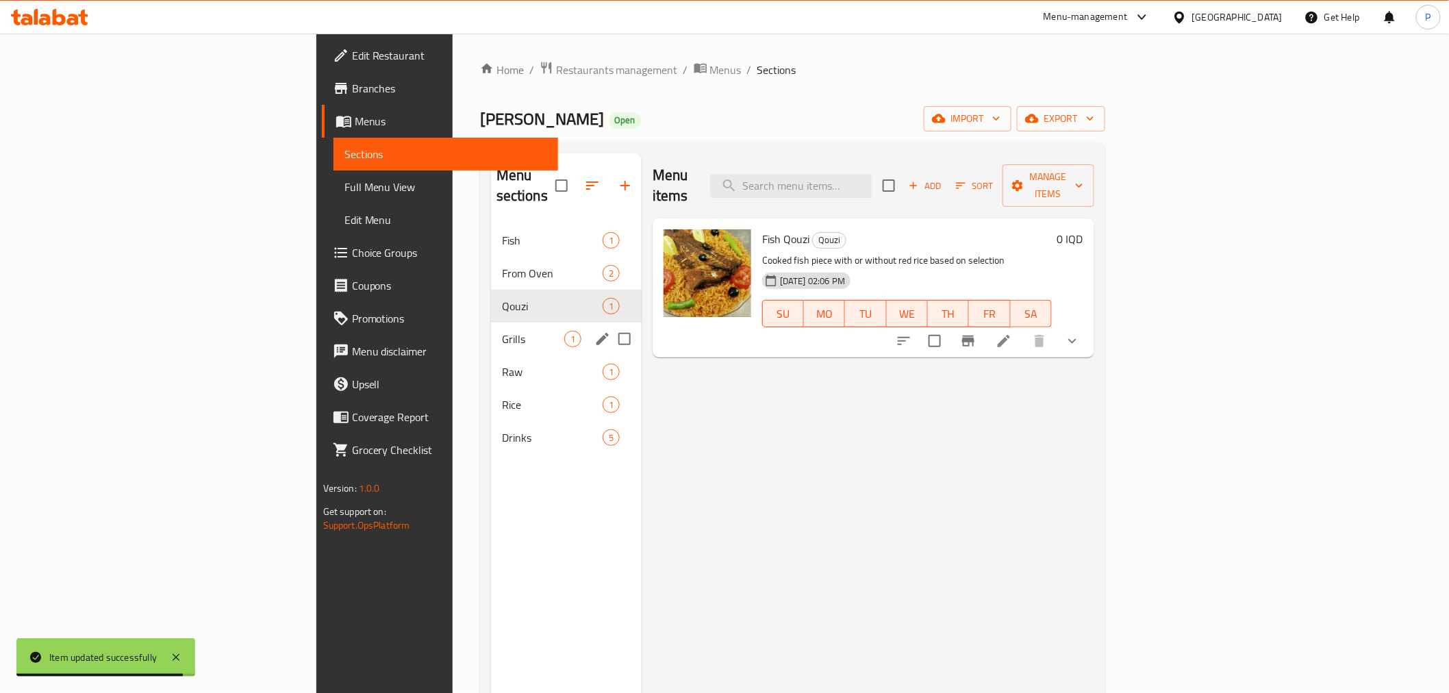
click at [491, 322] on div "Grills 1" at bounding box center [566, 338] width 151 height 33
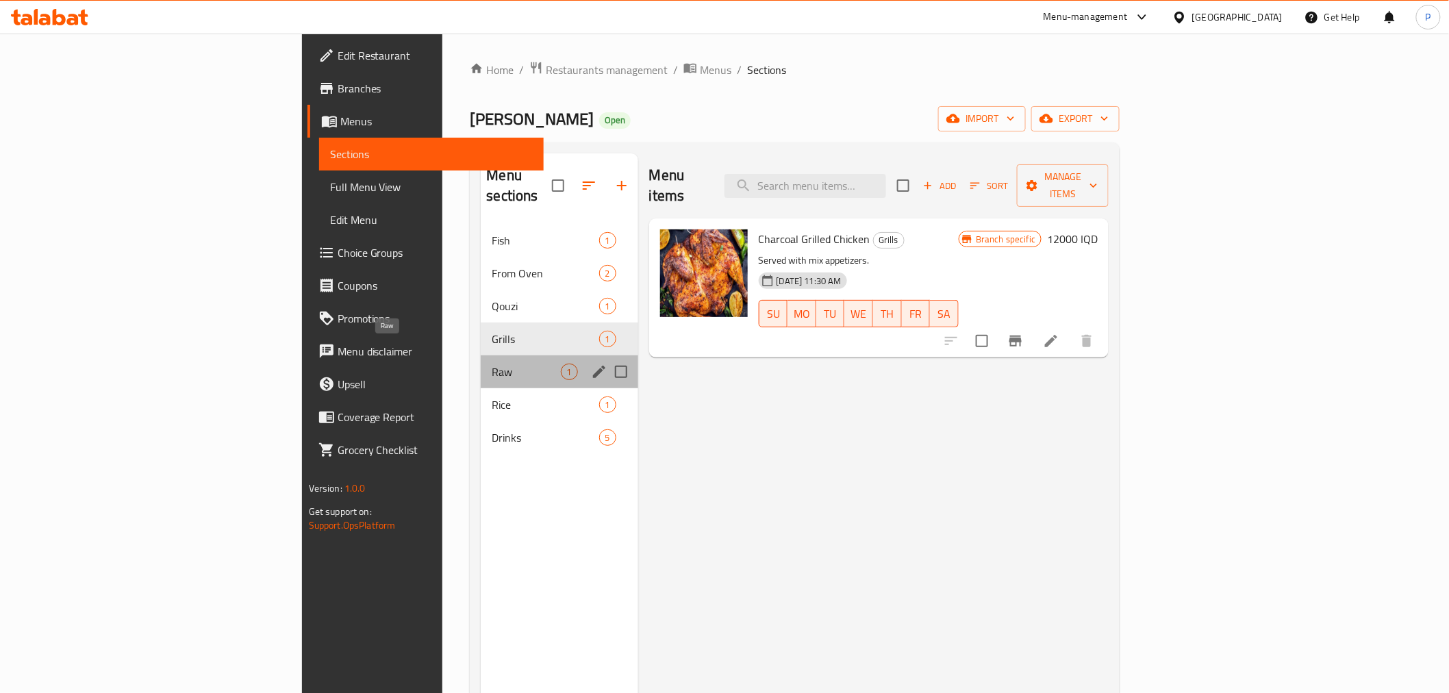
click at [492, 364] on span "Raw" at bounding box center [526, 372] width 68 height 16
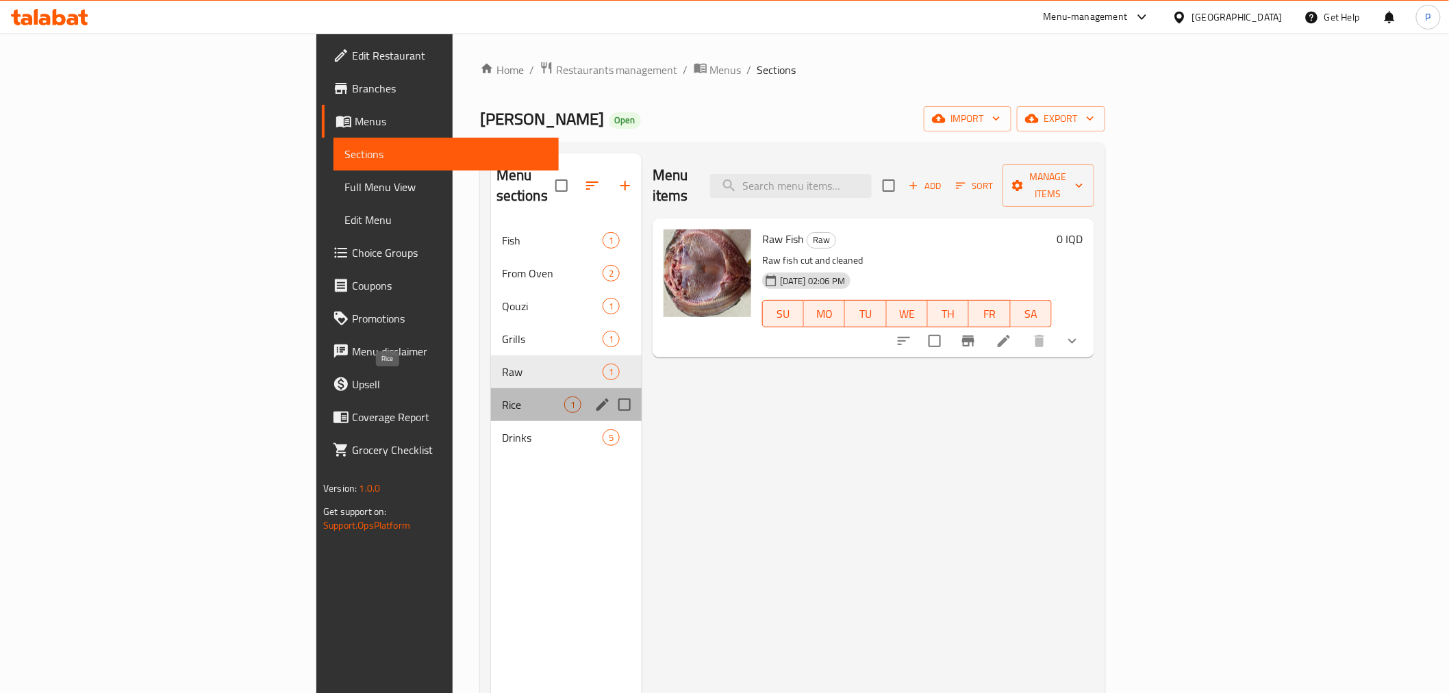
click at [502, 396] on span "Rice" at bounding box center [533, 404] width 62 height 16
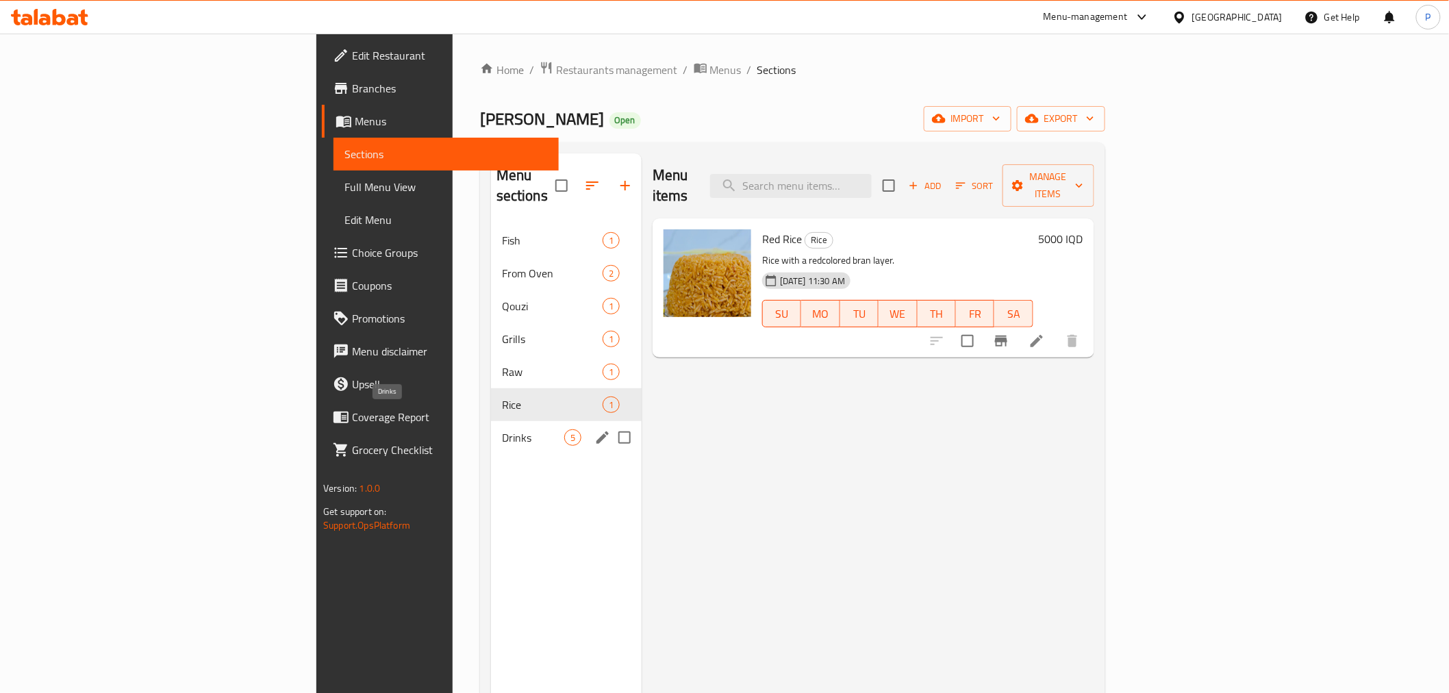
click at [502, 429] on span "Drinks" at bounding box center [533, 437] width 62 height 16
